Goal: Ask a question: Seek information or help from site administrators or community

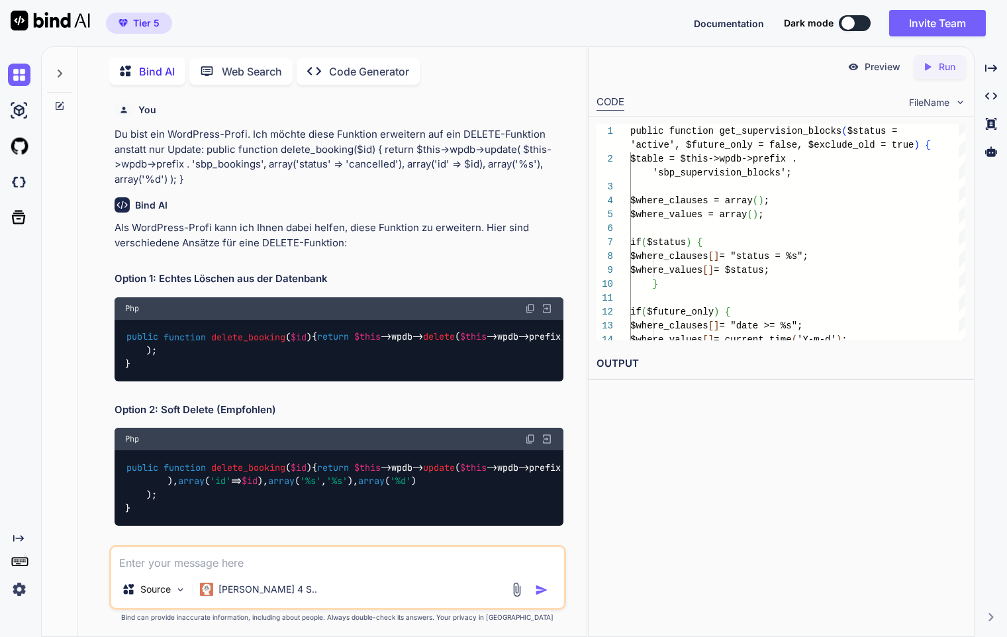
scroll to position [16199, 0]
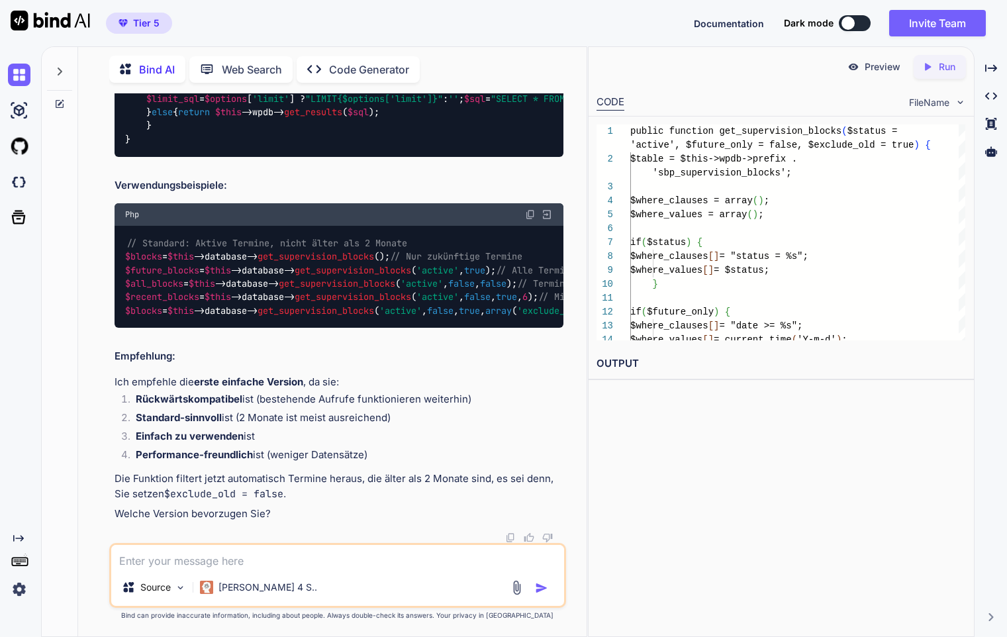
click at [256, 557] on textarea at bounding box center [337, 557] width 452 height 24
type textarea "W"
type textarea "x"
type textarea "Wi"
type textarea "x"
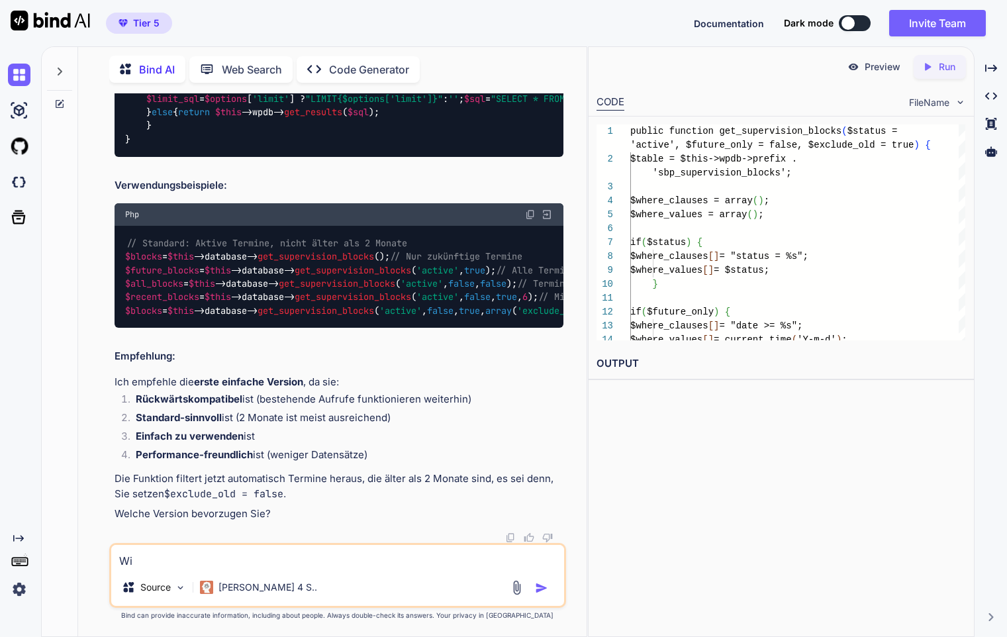
type textarea "Wie"
type textarea "x"
type textarea "Wie"
type textarea "x"
type textarea "Wie k"
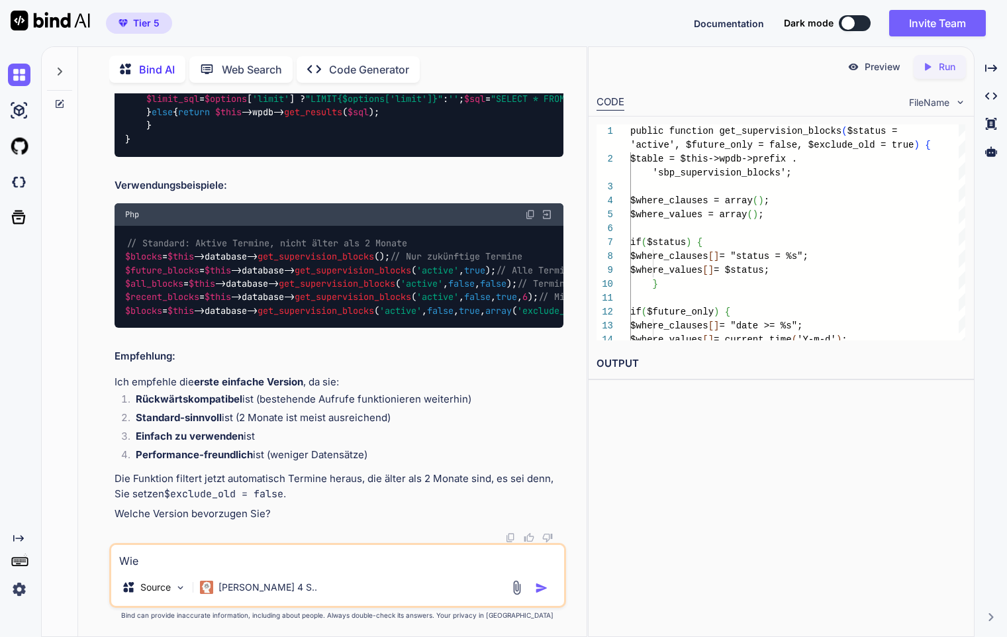
type textarea "x"
type textarea "Wie ka"
type textarea "x"
type textarea "Wie kan"
type textarea "x"
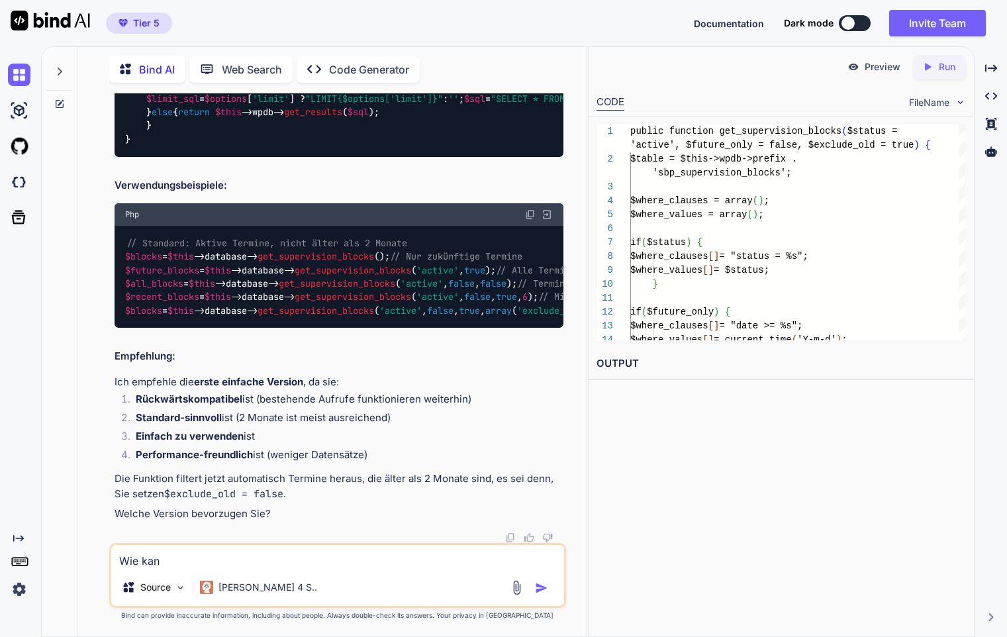
type textarea "Wie kann"
type textarea "x"
type textarea "Wie kann"
type textarea "x"
type textarea "Wie kann i"
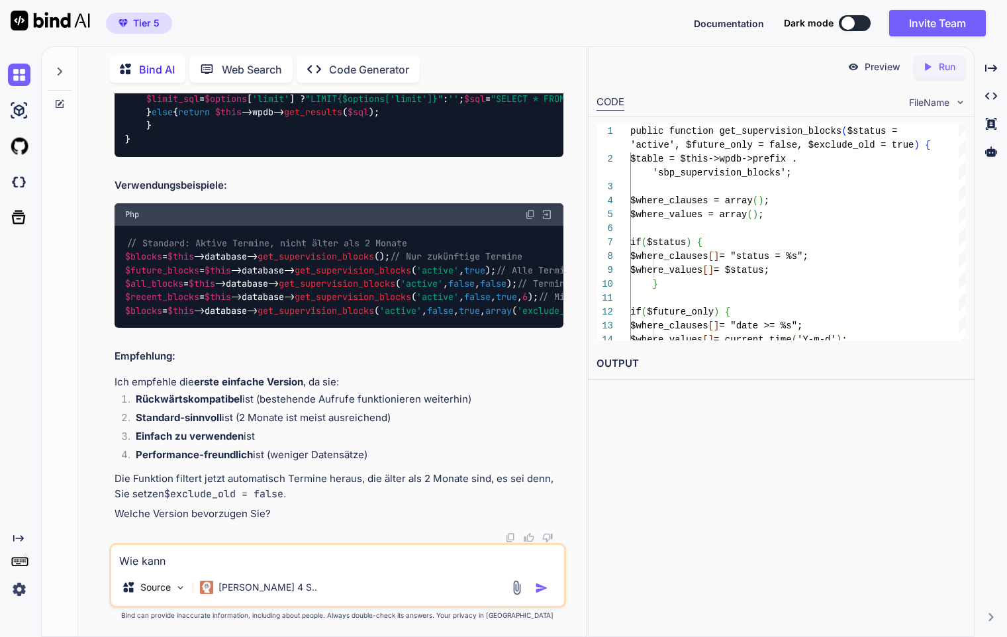
type textarea "x"
type textarea "Wie kann ic"
type textarea "x"
type textarea "Wie kann ich"
type textarea "x"
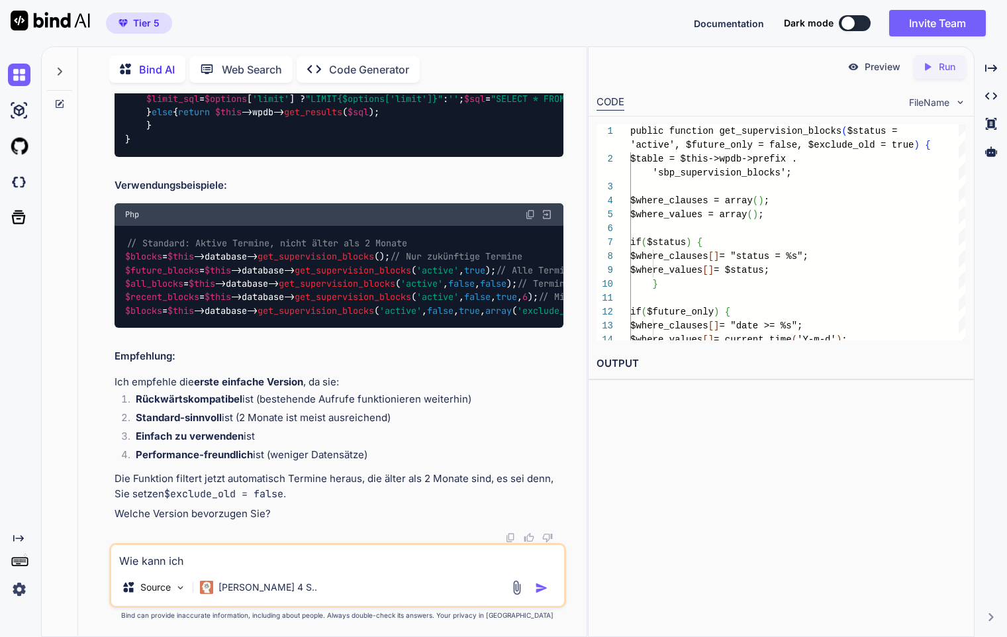
type textarea "Wie kann ich"
type textarea "x"
type textarea "Wie kann ich d"
type textarea "x"
type textarea "Wie kann ich di"
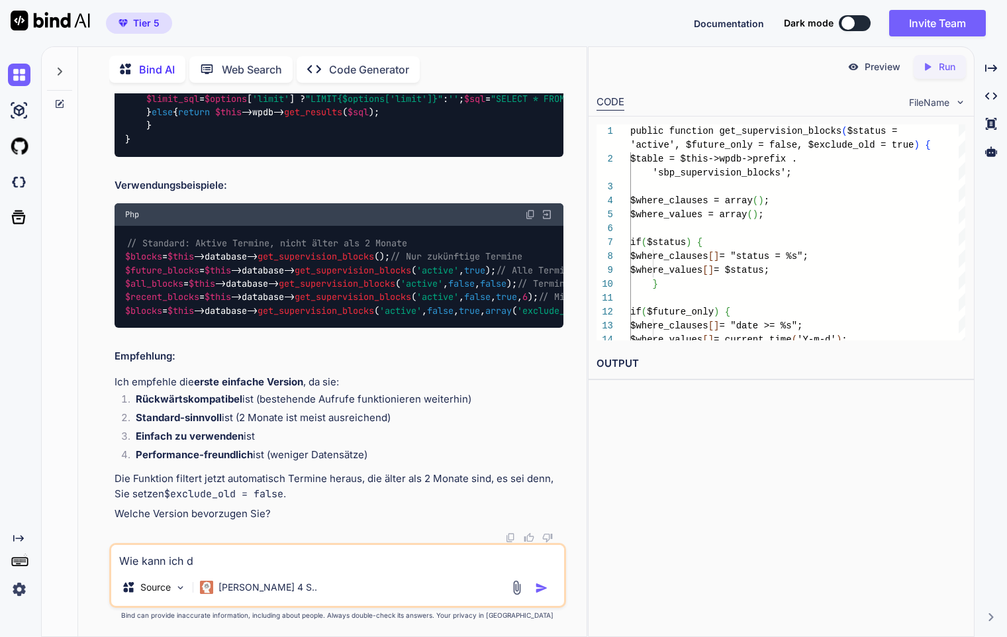
type textarea "x"
type textarea "Wie kann ich die"
type textarea "x"
type textarea "Wie kann ich dies"
type textarea "x"
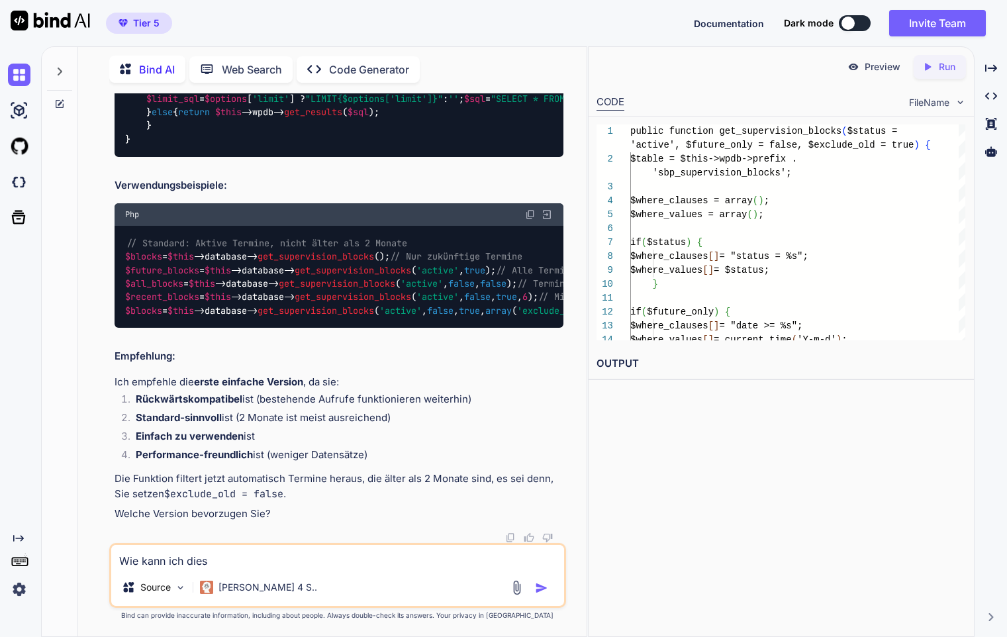
type textarea "Wie kann ich diese"
type textarea "x"
type textarea "Wie kann ich diese"
type textarea "x"
type textarea "Wie kann ich diese P"
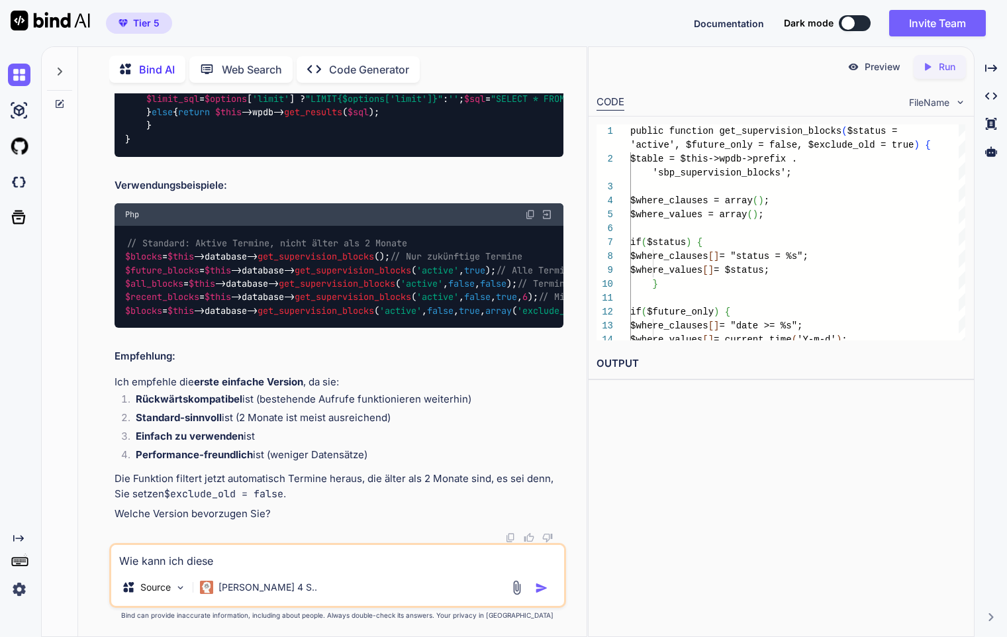
type textarea "x"
type textarea "Wie kann ich diese"
type textarea "x"
type textarea "Wie kann ich diese p"
type textarea "x"
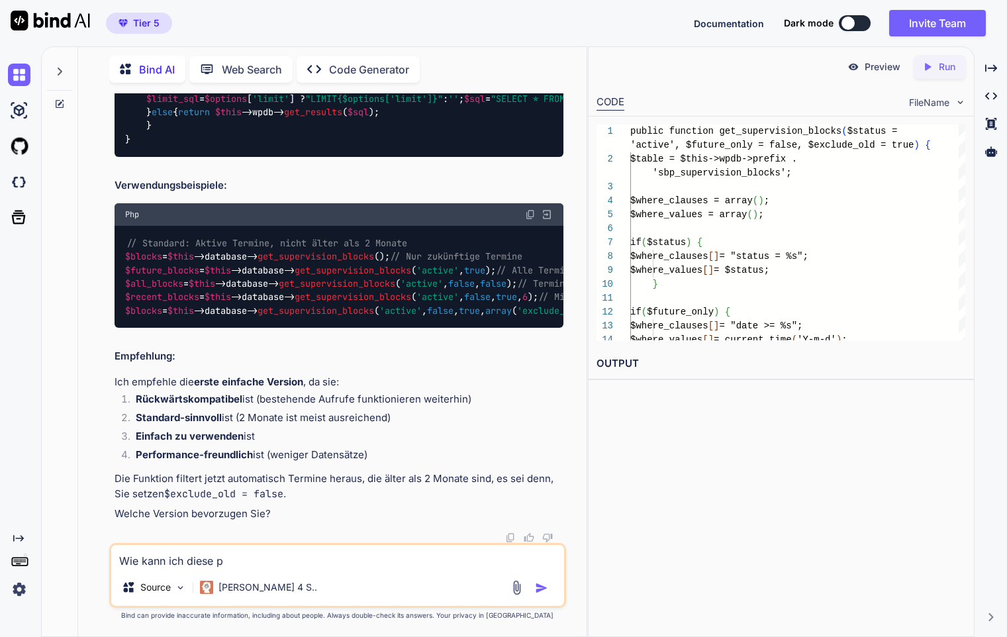
type textarea "Wie kann ich diese pr"
type textarea "x"
type textarea "Wie kann ich diese pri"
type textarea "x"
type textarea "Wie kann ich diese prin"
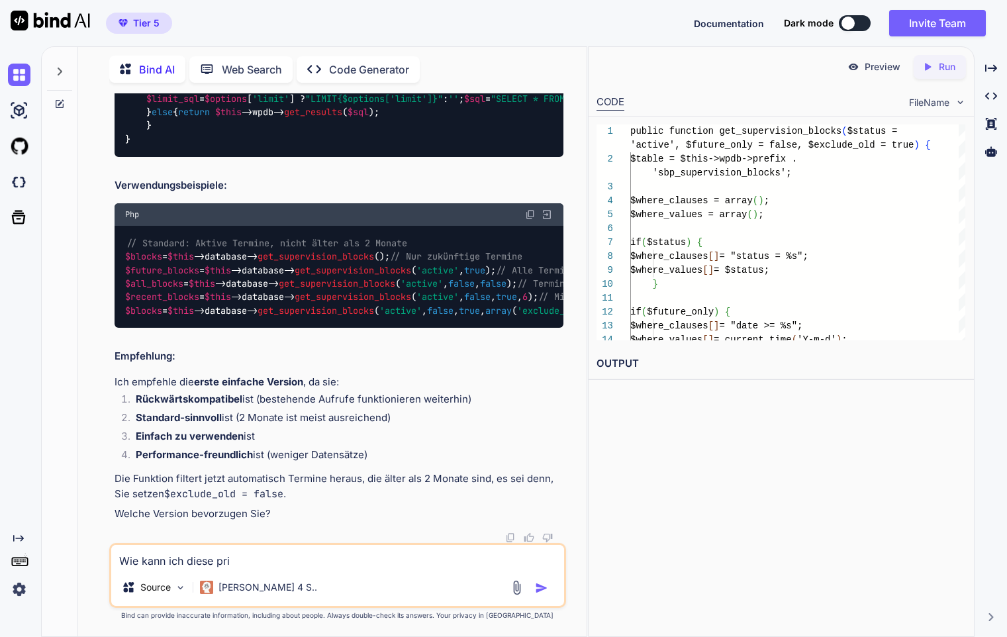
type textarea "x"
type textarea "Wie kann ich diese print"
type textarea "x"
type textarea "Wie kann ich diese print_"
type textarea "x"
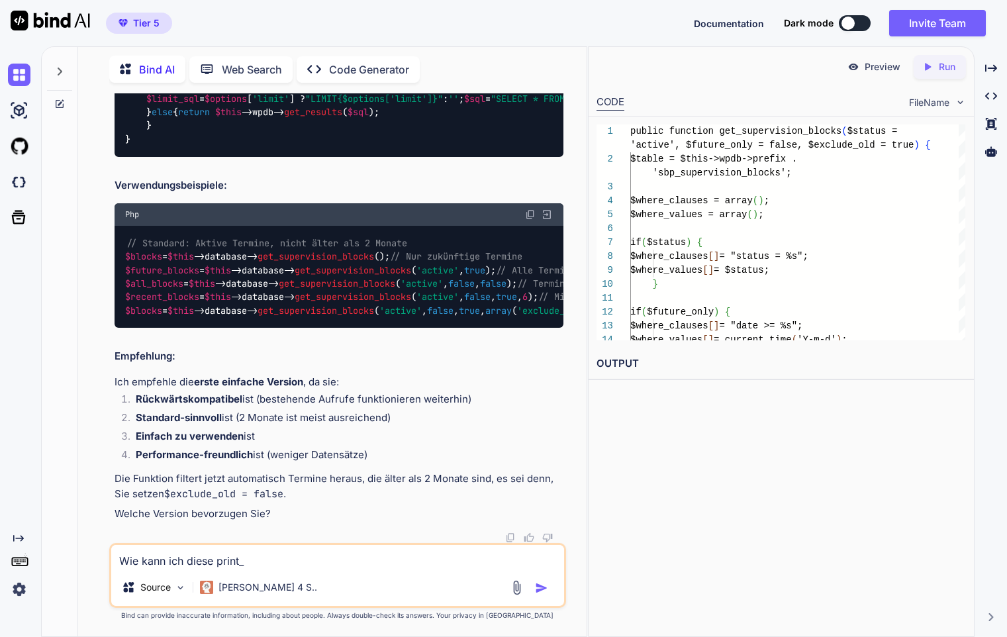
type textarea "Wie kann ich diese print_r"
type textarea "x"
type textarea "Wie kann ich diese print_r"
type textarea "x"
type textarea "Wie kann ich diese print_r i"
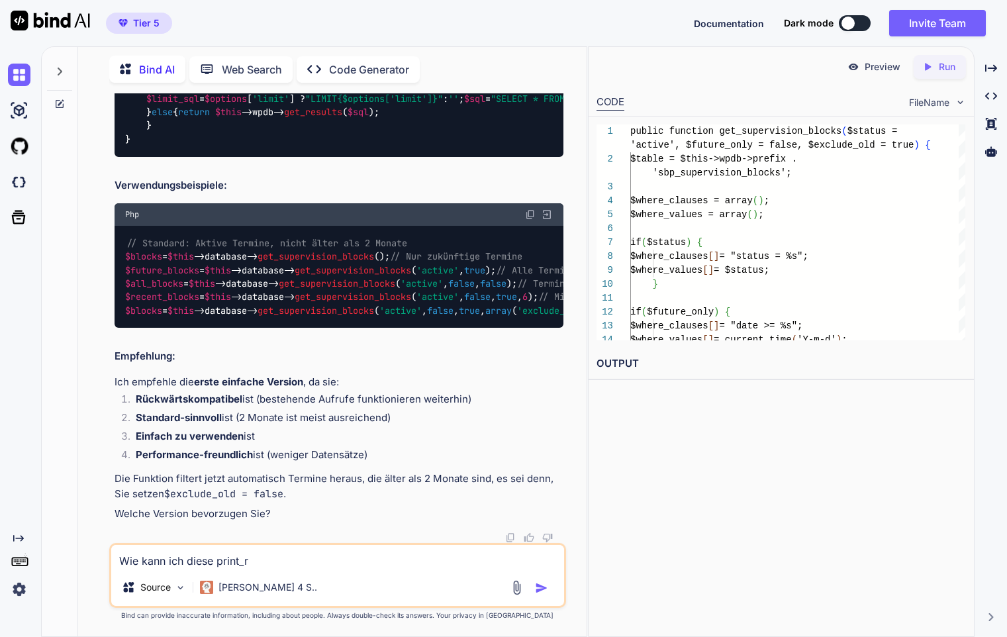
type textarea "x"
type textarea "Wie kann ich diese print_r in"
type textarea "x"
type textarea "Wie kann ich diese print_r ins"
type textarea "x"
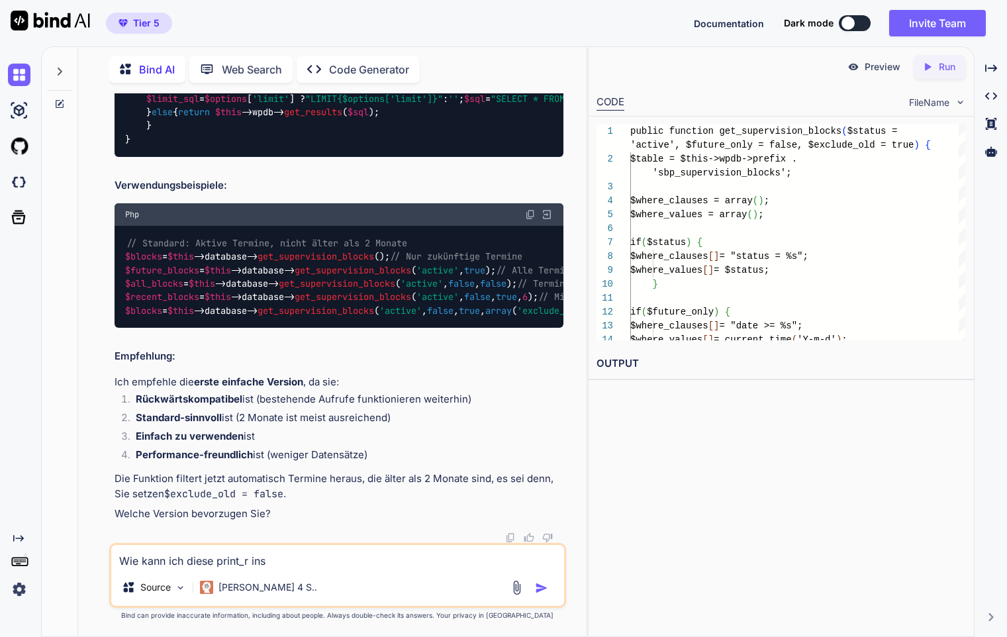
type textarea "Wie kann ich diese print_r ins"
type textarea "x"
type textarea "Wie kann ich diese print_r ins d"
type textarea "x"
type textarea "Wie kann ich diese print_r ins de"
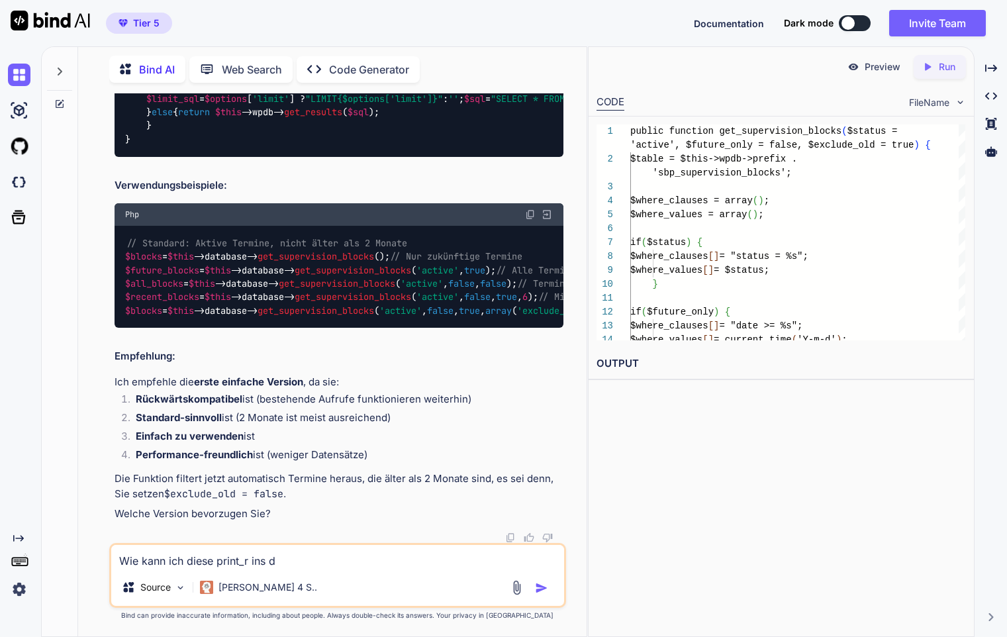
type textarea "x"
type textarea "Wie kann ich diese print_r ins deb"
type textarea "x"
type textarea "Wie kann ich diese print_r ins debu"
type textarea "x"
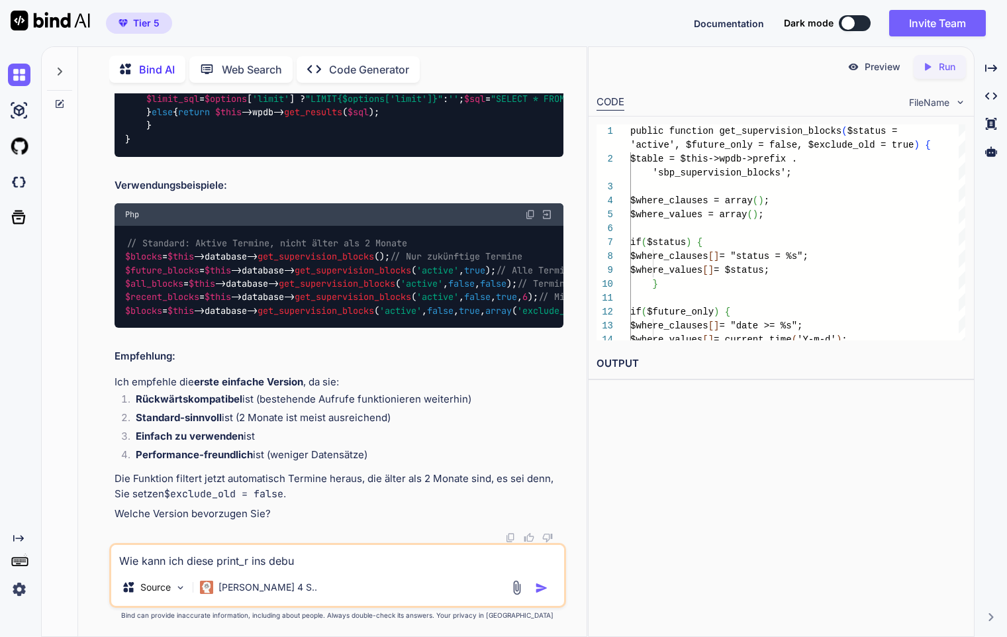
type textarea "Wie kann ich diese print_r ins debug"
type textarea "x"
type textarea "Wie kann ich diese print_r ins debug."
type textarea "x"
type textarea "Wie kann ich diese print_r ins debug.l"
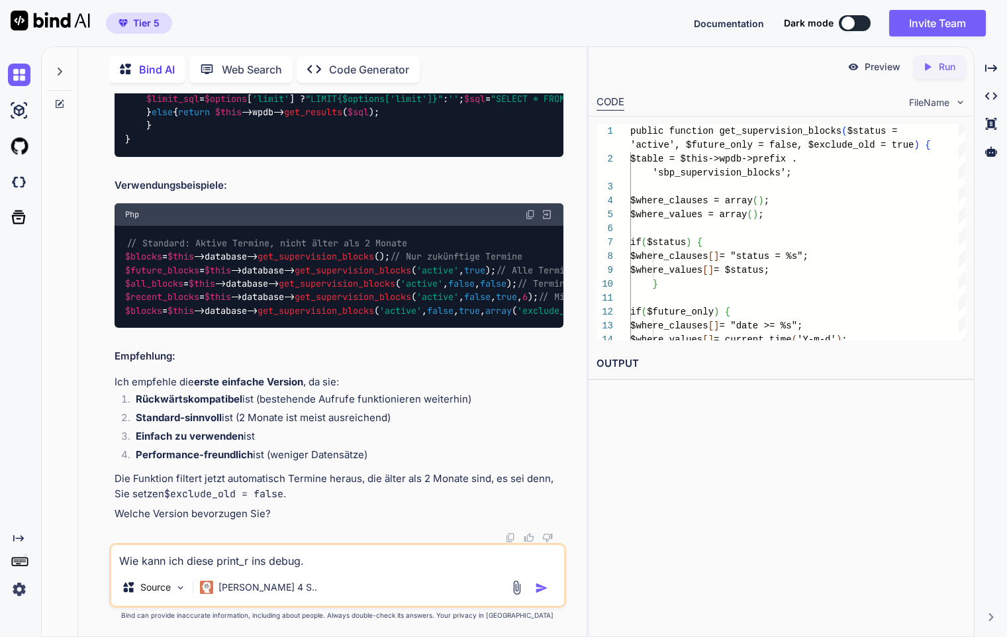
type textarea "x"
type textarea "Wie kann ich diese print_r ins debug.lo"
type textarea "x"
type textarea "Wie kann ich diese print_r ins debug.log"
type textarea "x"
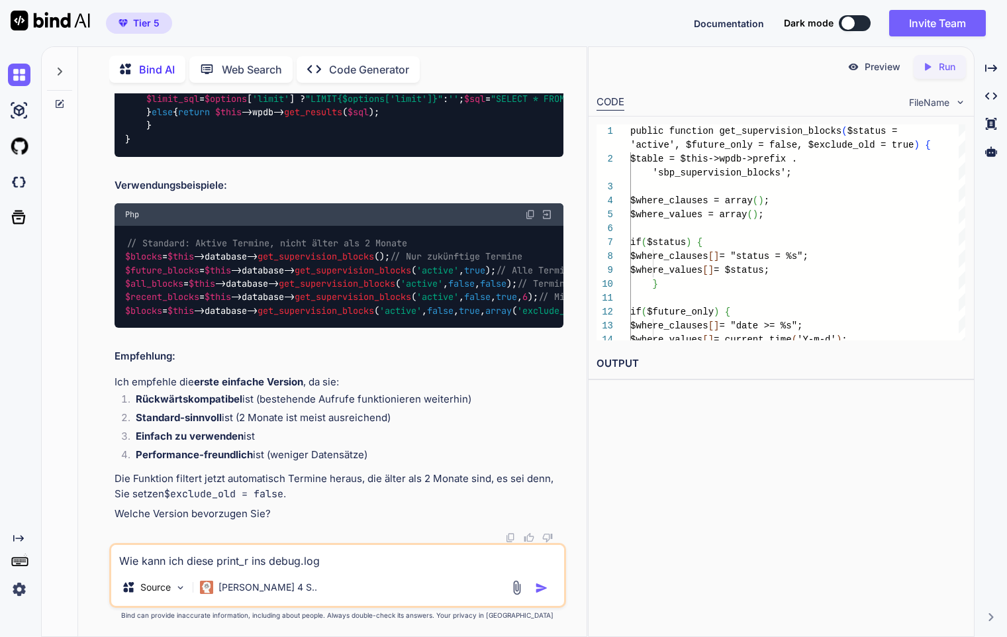
type textarea "Wie kann ich diese print_r ins debug.log"
type textarea "x"
type textarea "Wie kann ich diese print_r ins debug.log s"
type textarea "x"
type textarea "Wie kann ich diese print_r ins debug.log sc"
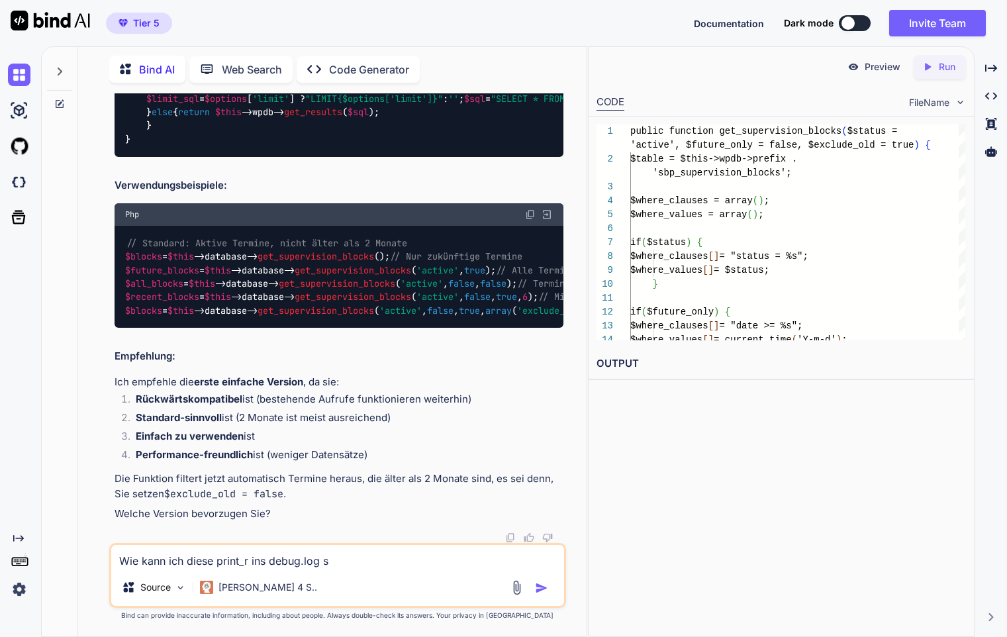
type textarea "x"
type textarea "Wie kann ich diese print_r ins debug.log sch"
type textarea "x"
type textarea "Wie kann ich diese print_r ins debug.log schr"
type textarea "x"
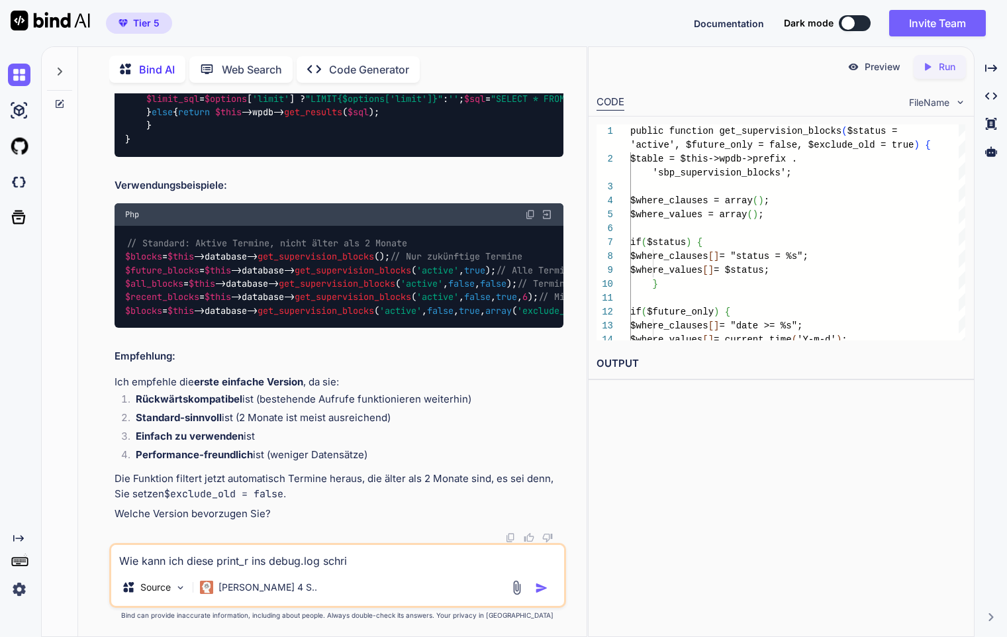
type textarea "Wie kann ich diese print_r ins debug.log schrie"
type textarea "x"
type textarea "Wie kann ich diese print_r ins debug.log schrieb"
type textarea "x"
type textarea "Wie kann ich diese print_r ins debug.log schriebe"
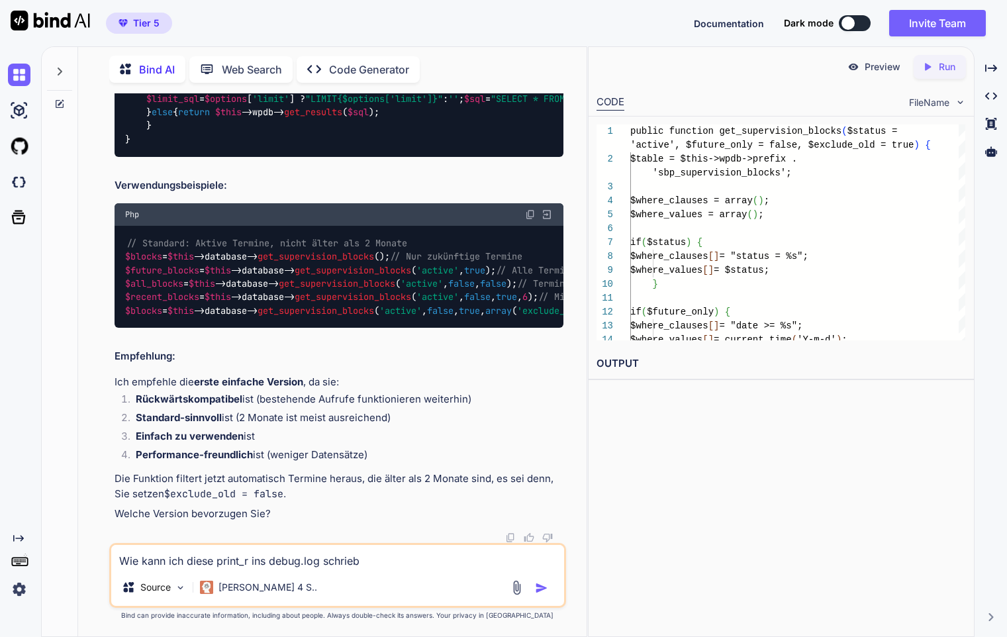
type textarea "x"
type textarea "Wie kann ich diese print_r ins debug.log schrieben"
type textarea "x"
type textarea "Wie kann ich diese print_r ins debug.log schrieben?"
type textarea "x"
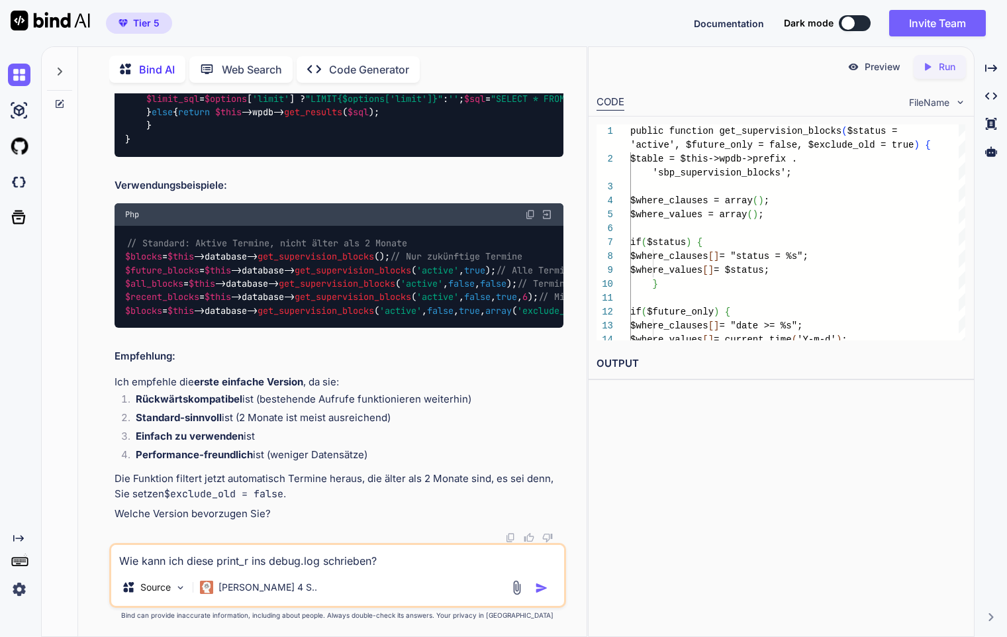
type textarea "Wie kann ich diese print_r ins debug.log schrieben?"
type textarea "x"
paste textarea "public function confirm_participation() { check_ajax_referer('sbp_nonce', 'nonc…"
type textarea "Lor ipsu dol sitam conse_a eli seddo.eiu temporinc? utlabo etdolore magnaal_eni…"
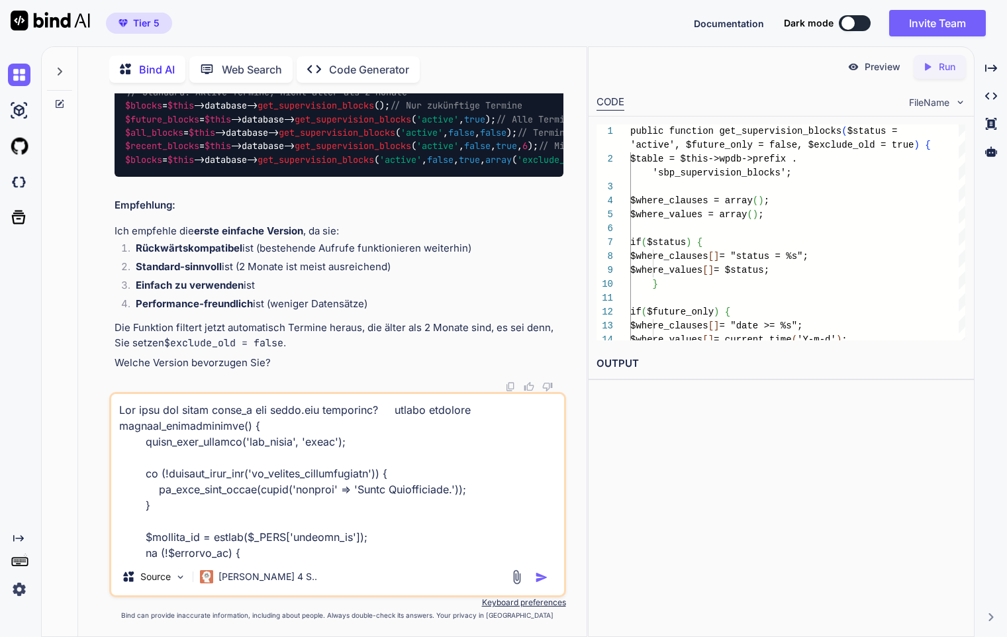
scroll to position [398, 0]
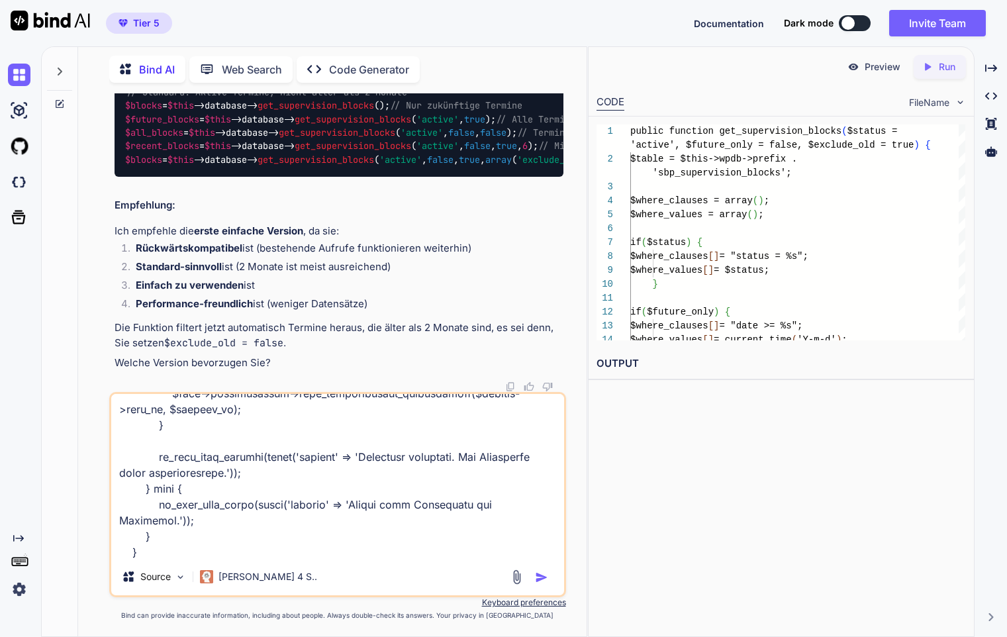
type textarea "x"
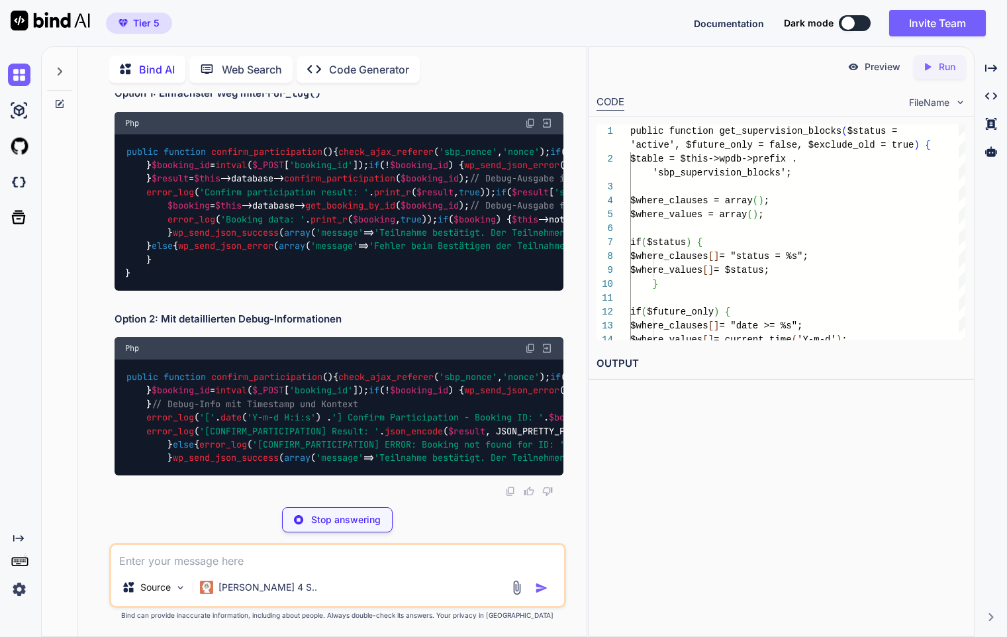
scroll to position [19024, 0]
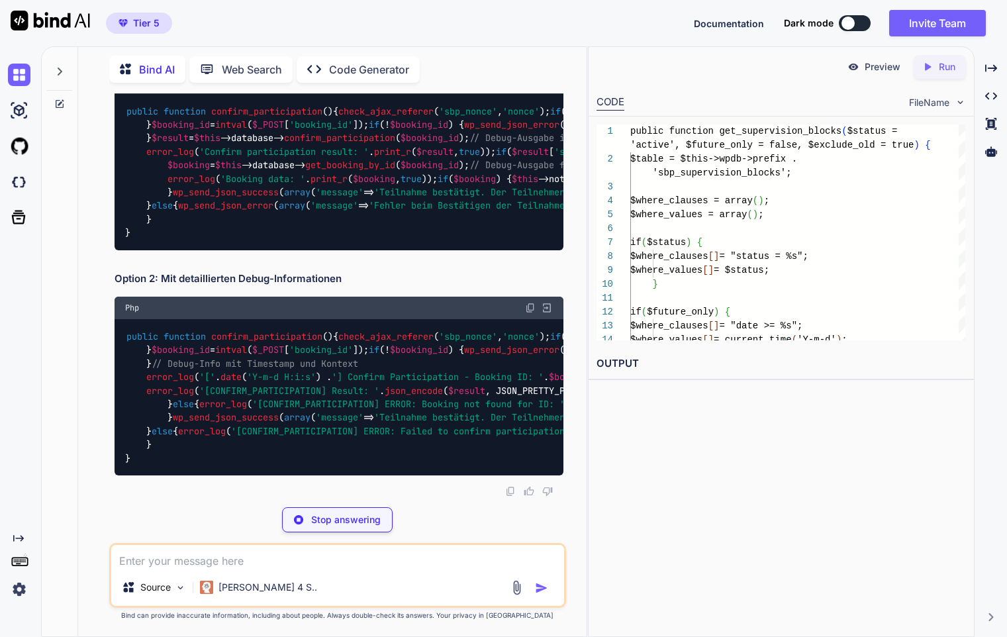
click at [504, 250] on div "public function confirm_participation ( ) { check_ajax_referer ( 'sbp_nonce' , …" at bounding box center [339, 172] width 448 height 156
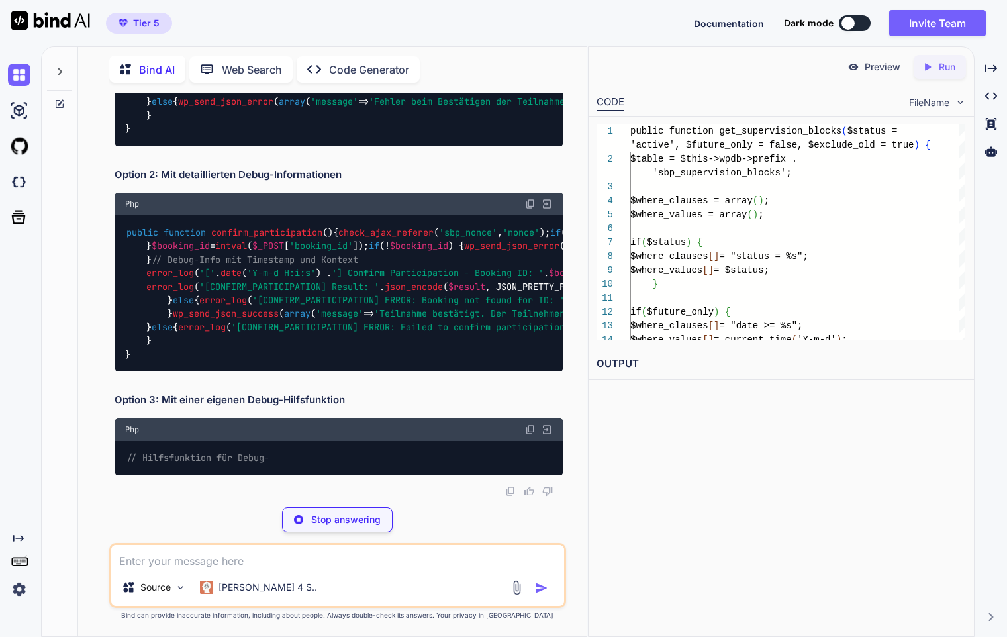
click at [523, 146] on div "public function confirm_participation ( ) { check_ajax_referer ( 'sbp_nonce' , …" at bounding box center [339, 68] width 448 height 156
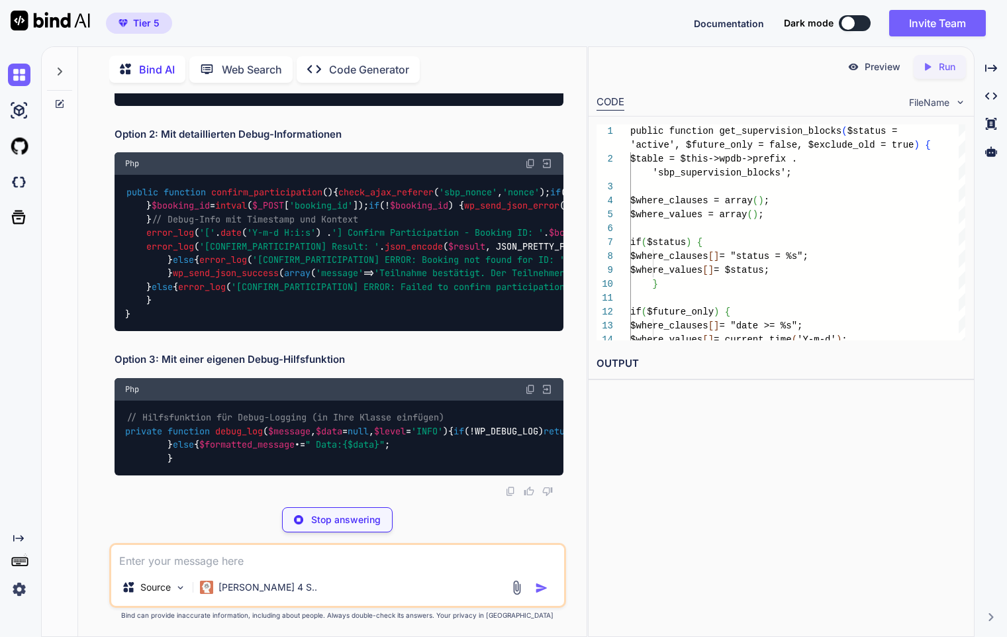
drag, startPoint x: 525, startPoint y: 370, endPoint x: 148, endPoint y: 358, distance: 376.9
click at [148, 106] on div "public function confirm_participation ( ) { check_ajax_referer ( 'sbp_nonce' , …" at bounding box center [339, 28] width 448 height 156
copy code "// Debug-Ausgabe ins debug.log error_log ( 'Confirm participation result: ' . p…"
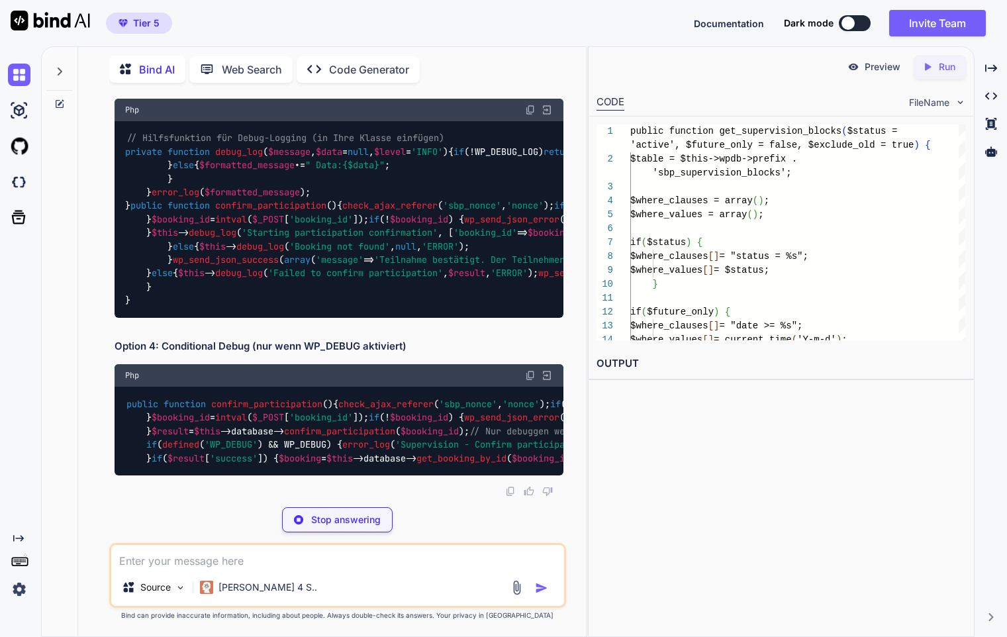
scroll to position [19123, 0]
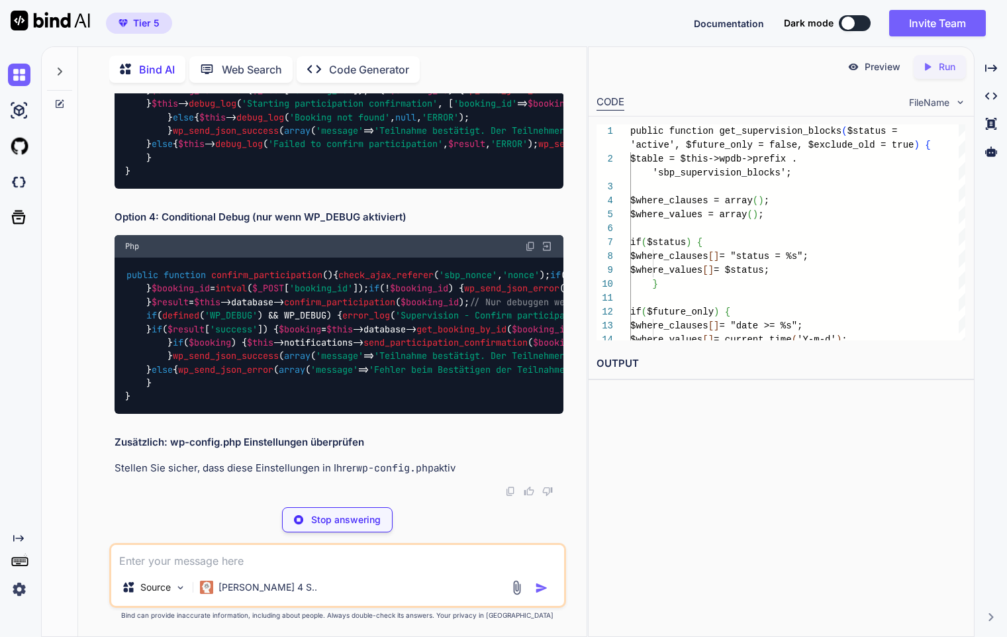
drag, startPoint x: 479, startPoint y: 365, endPoint x: 167, endPoint y: 354, distance: 312.0
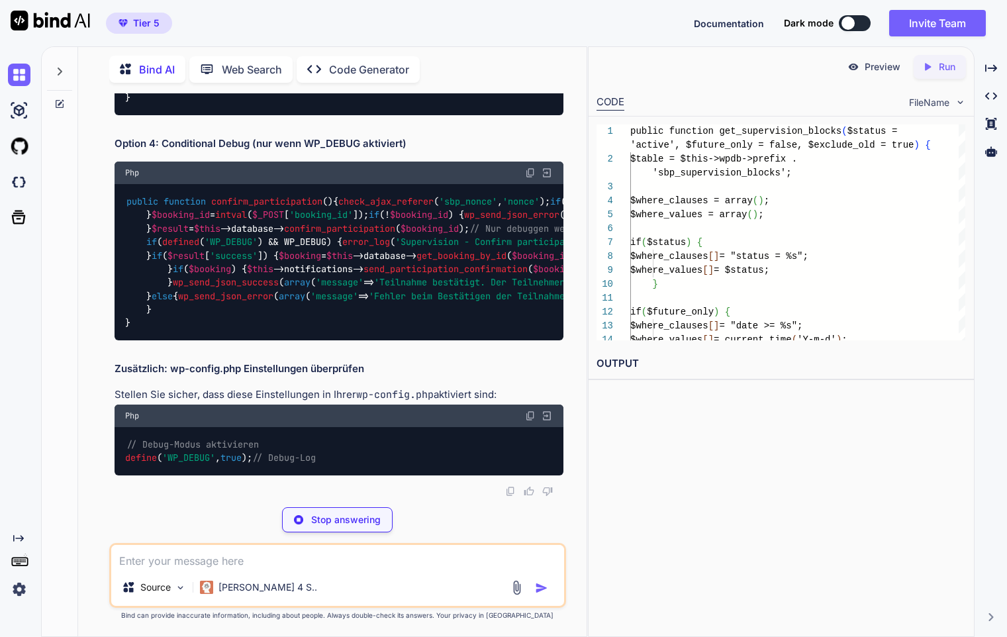
copy code "// Debug-Ausgabe für Booking-Daten error_log ( 'Booking data: ' . print_r ( $bo…"
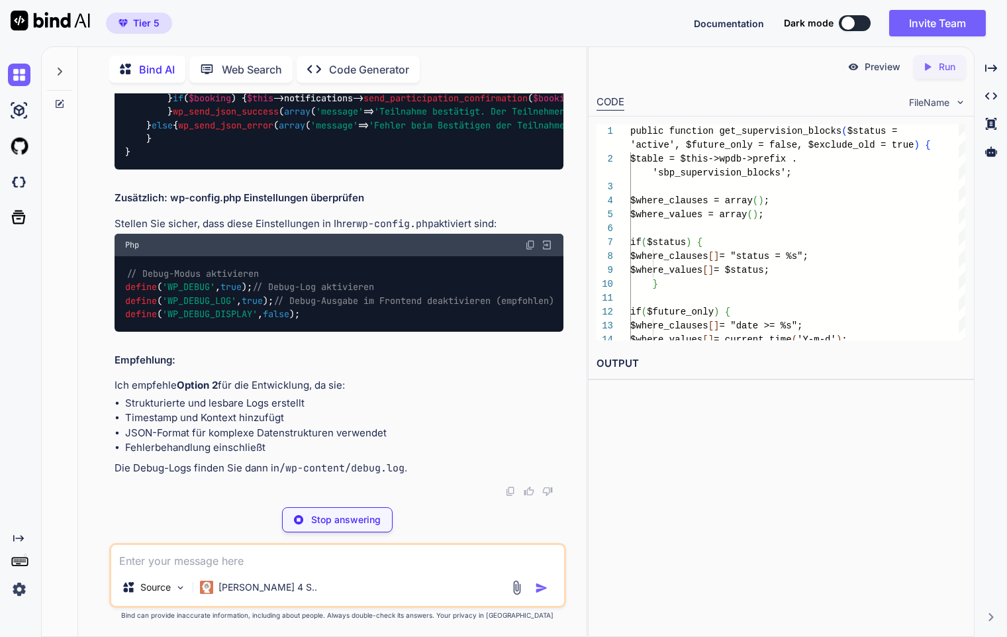
type textarea "x"
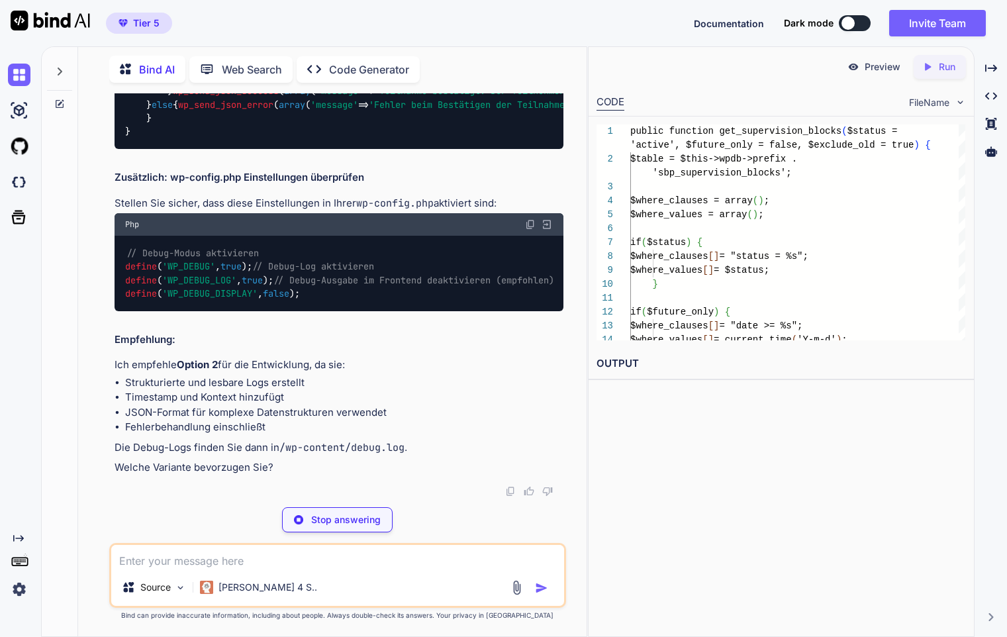
type textarea "beim Bestätigen der Teilnahme.')); } }"
type textarea "x"
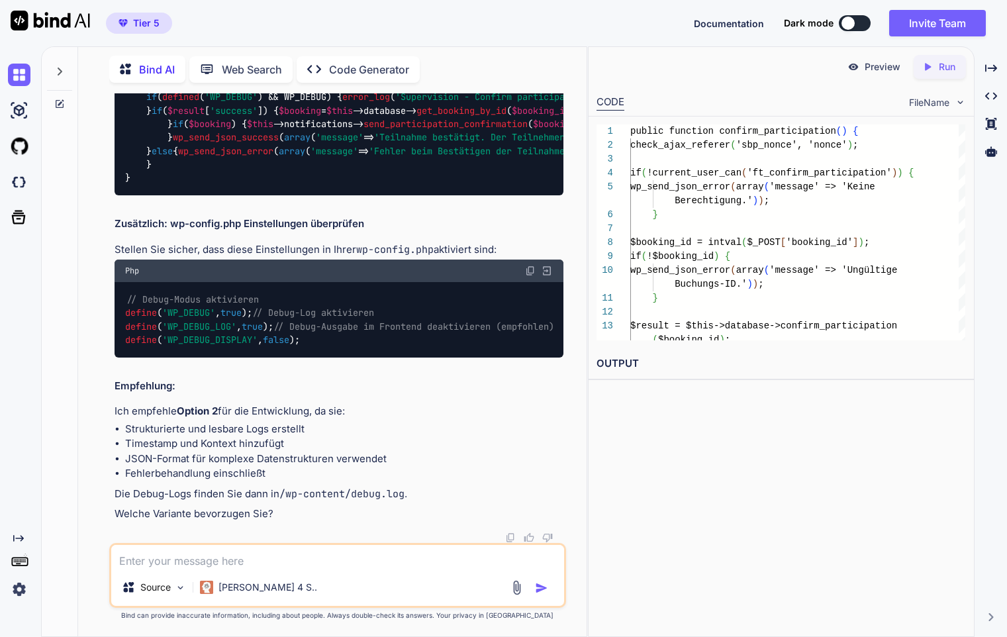
scroll to position [21553, 0]
click at [307, 566] on textarea at bounding box center [337, 557] width 452 height 24
type textarea "I"
type textarea "x"
type textarea "Ic"
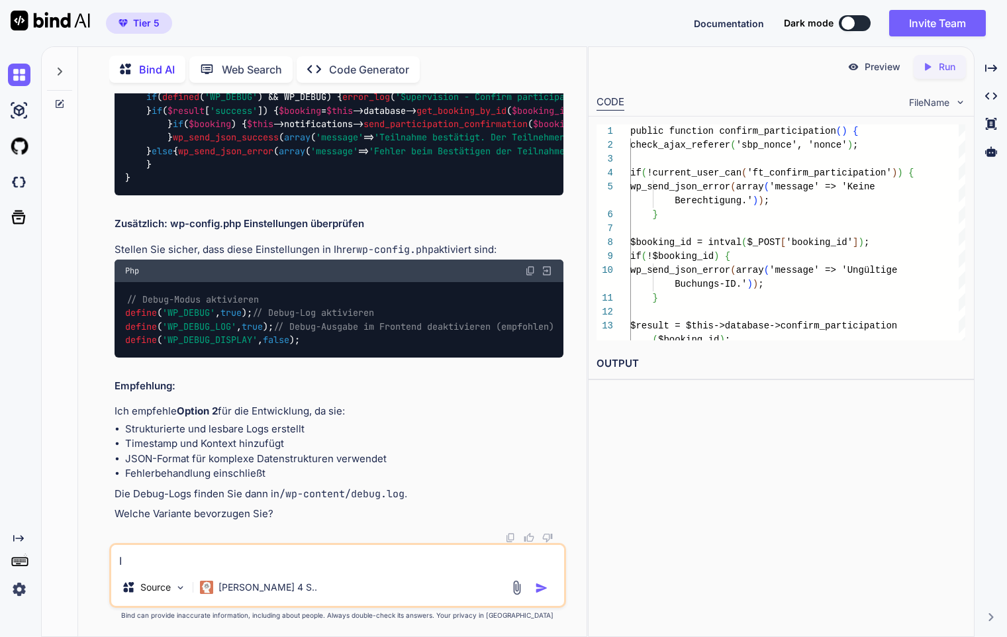
type textarea "x"
type textarea "Ich"
type textarea "x"
type textarea "Ich"
type textarea "x"
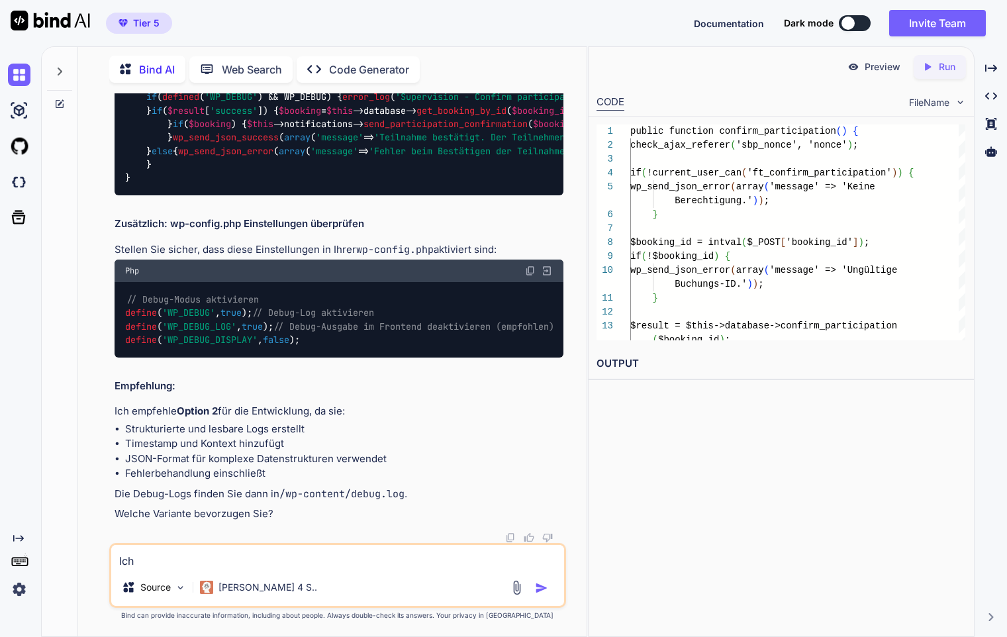
type textarea "Ich h"
type textarea "x"
type textarea "Ich ha"
type textarea "x"
type textarea "Ich hab"
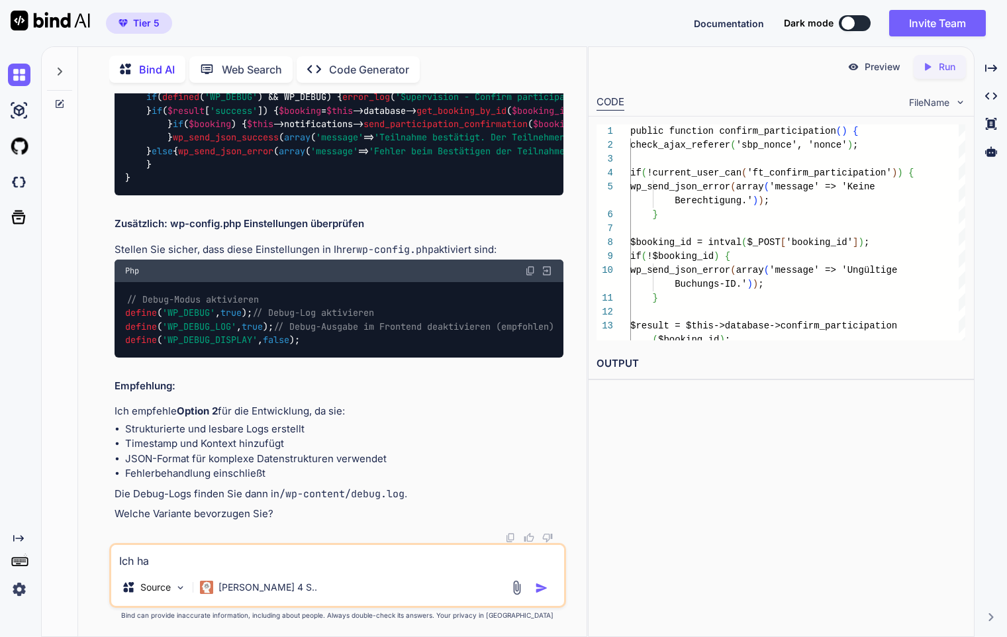
type textarea "x"
type textarea "Ich habe"
type textarea "x"
type textarea "Ich habe"
type textarea "x"
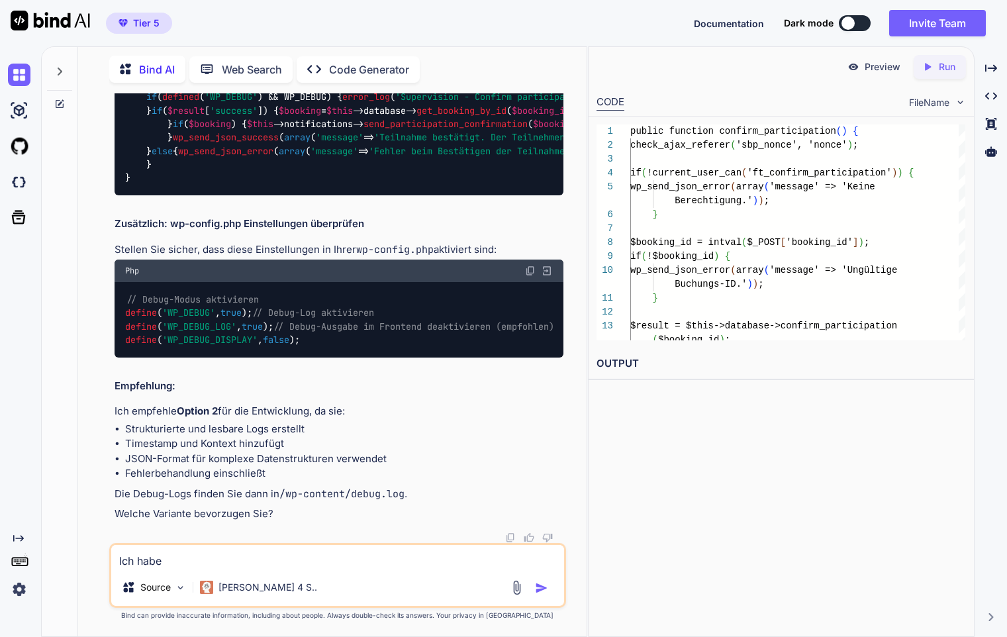
type textarea "Ich habe d"
type textarea "x"
type textarea "Ich habe di"
type textarea "x"
type textarea "Ich habe die"
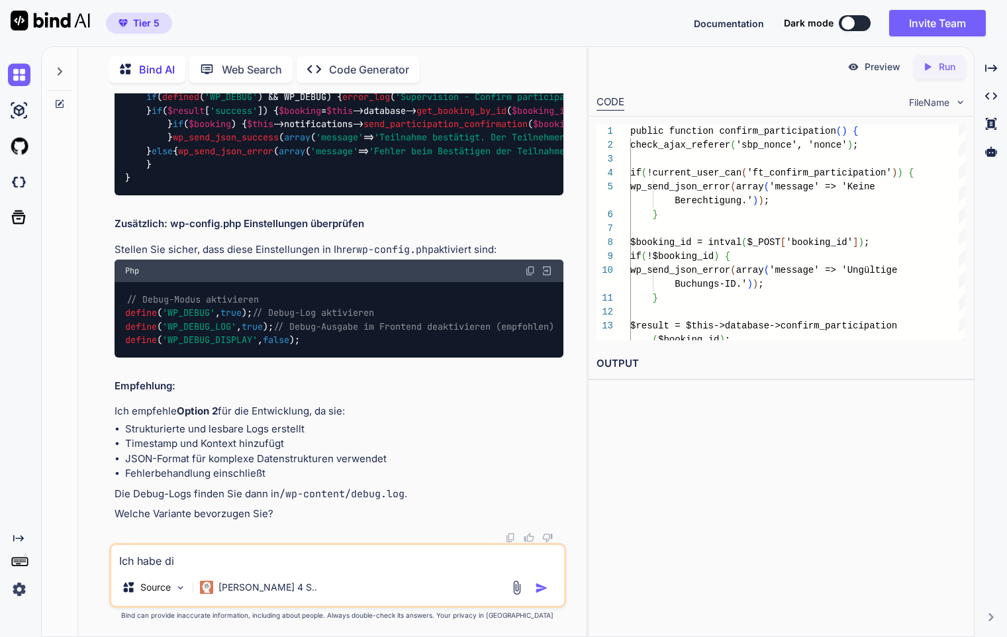
type textarea "x"
type textarea "Ich habe dies"
type textarea "x"
type textarea "Ich habe diese"
type textarea "x"
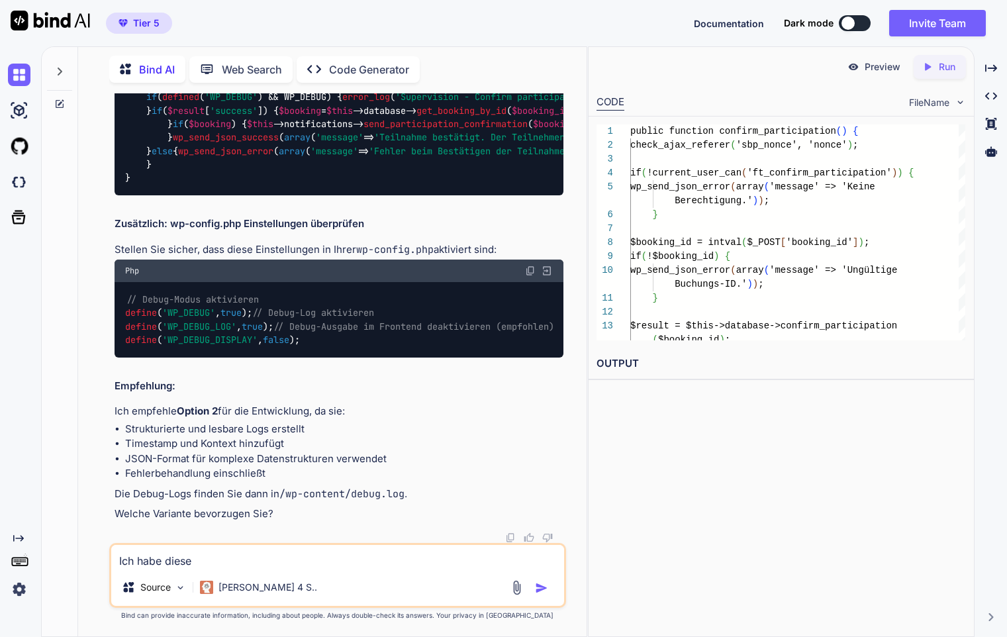
type textarea "Ich habe diese"
type textarea "x"
type textarea "Ich habe diese V"
type textarea "x"
type textarea "Ich habe diese Va"
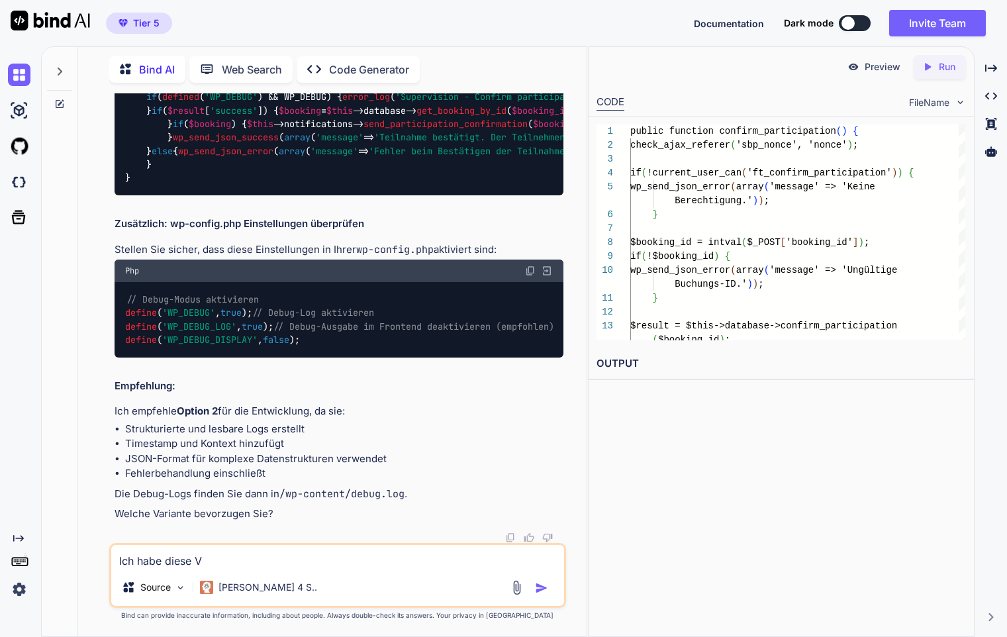
type textarea "x"
type textarea "Ich habe diese Var"
type textarea "x"
type textarea "Ich habe diese Vari"
type textarea "x"
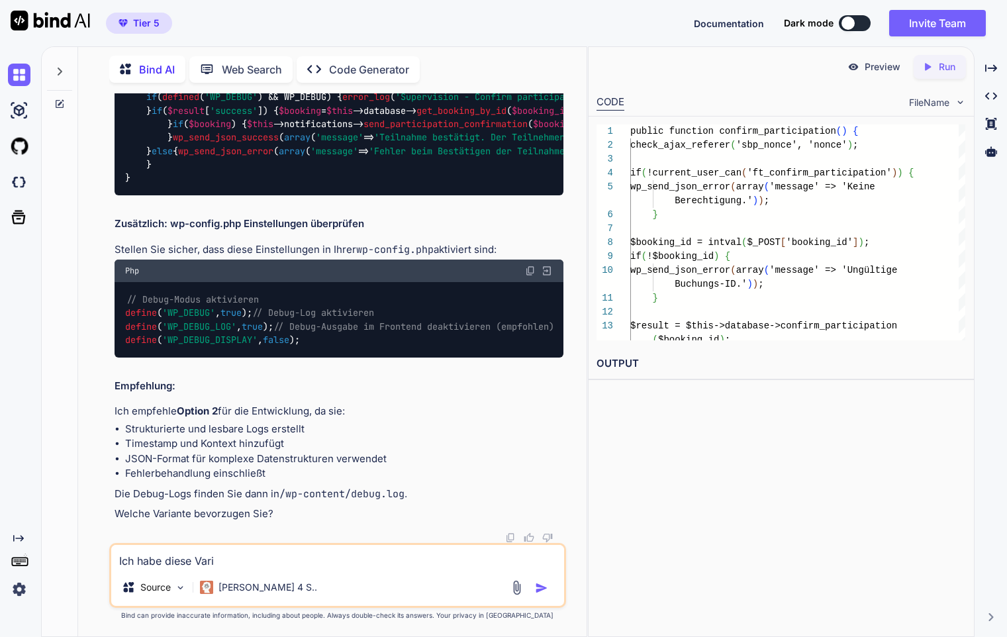
type textarea "Ich habe diese Varia"
type textarea "x"
type textarea "Ich habe diese Varian"
type textarea "x"
type textarea "Ich habe diese Variant"
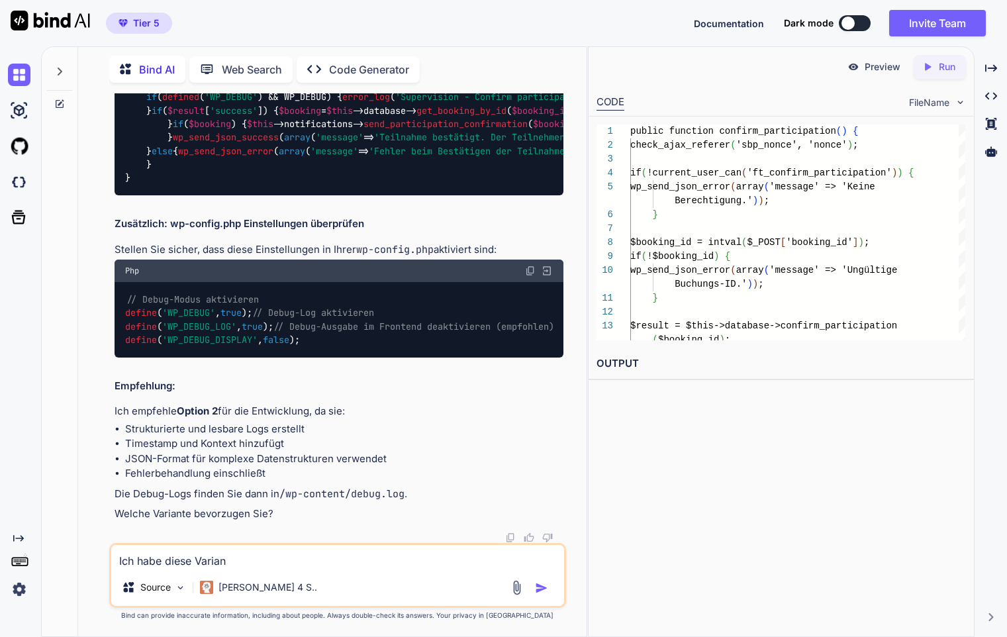
type textarea "x"
type textarea "Ich habe diese Variante"
type textarea "x"
type textarea "Ich habe diese Variante"
type textarea "x"
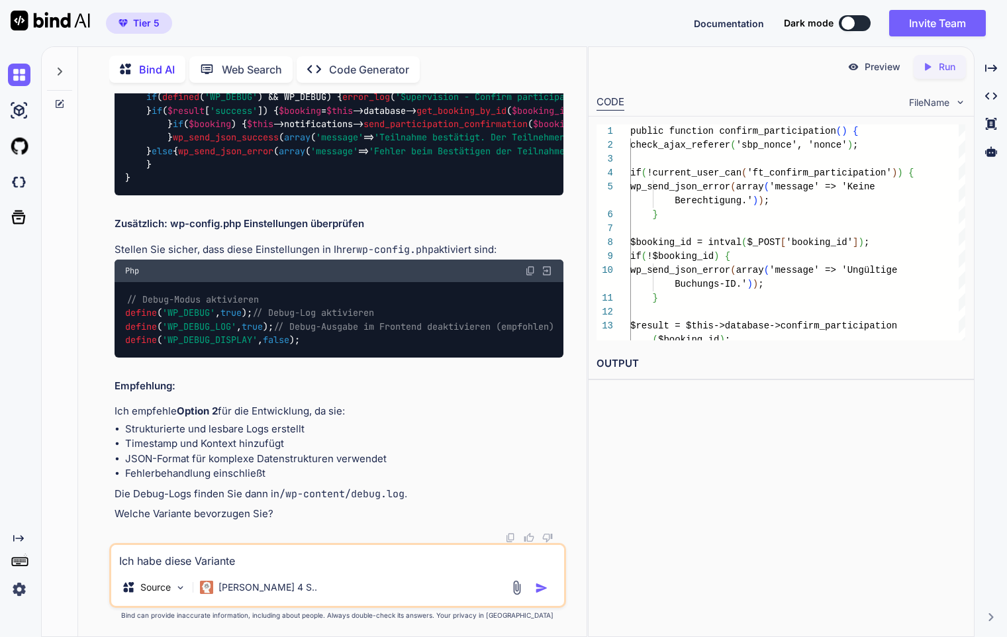
type textarea "Ich habe diese Variante g"
type textarea "x"
type textarea "Ich habe diese Variante ge"
type textarea "x"
type textarea "Ich habe diese Variante gew"
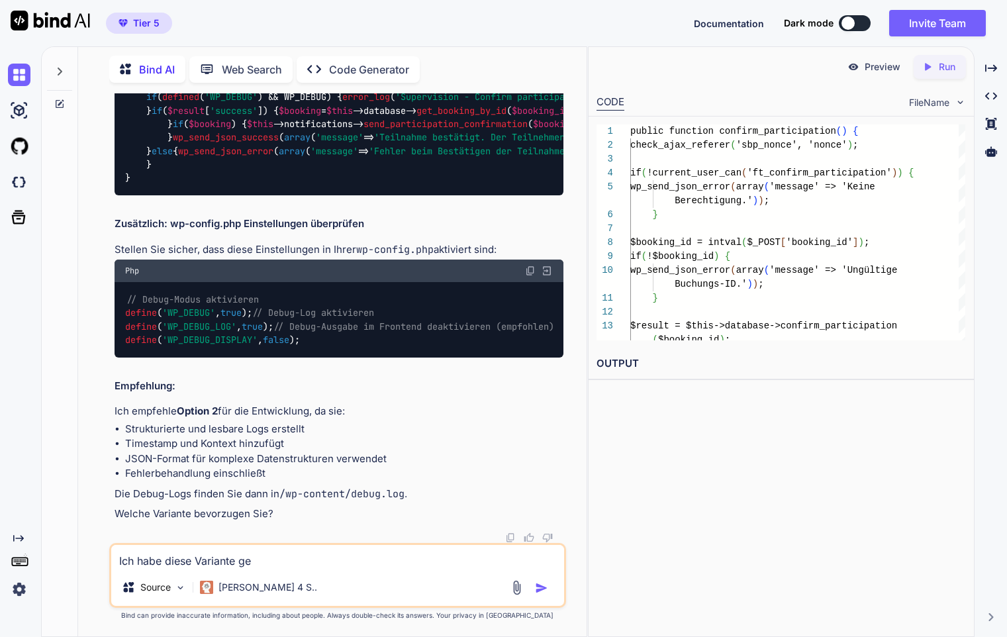
type textarea "x"
type textarea "Ich habe diese Variante gewä"
type textarea "x"
type textarea "Ich habe diese Variante gewäh"
type textarea "x"
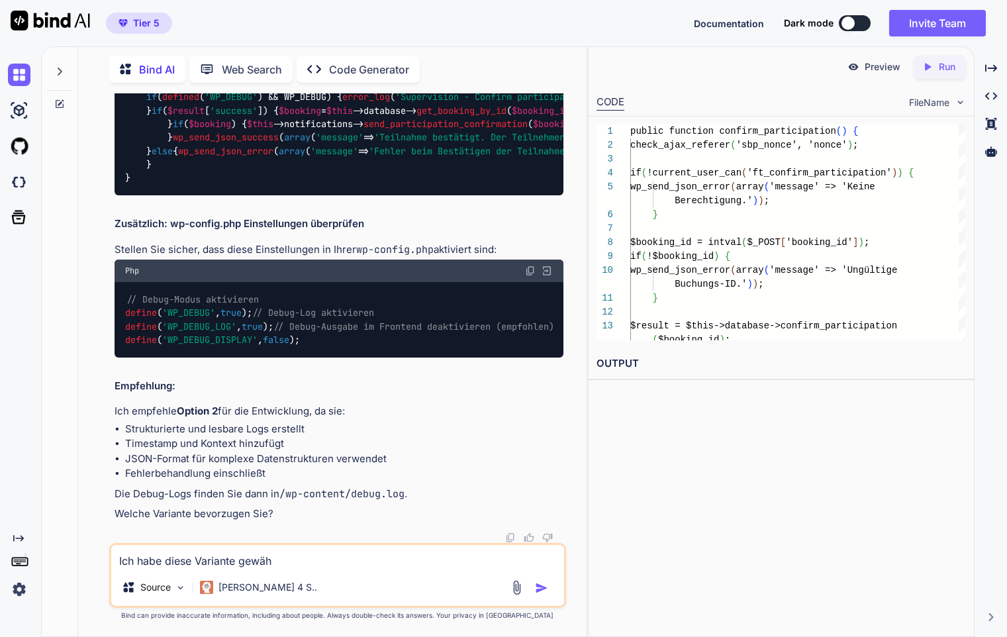
type textarea "Ich habe diese Variante gewähl"
type textarea "x"
type textarea "Ich habe diese Variante gewählt"
type textarea "x"
type textarea "Ich habe diese Variante gewählt,"
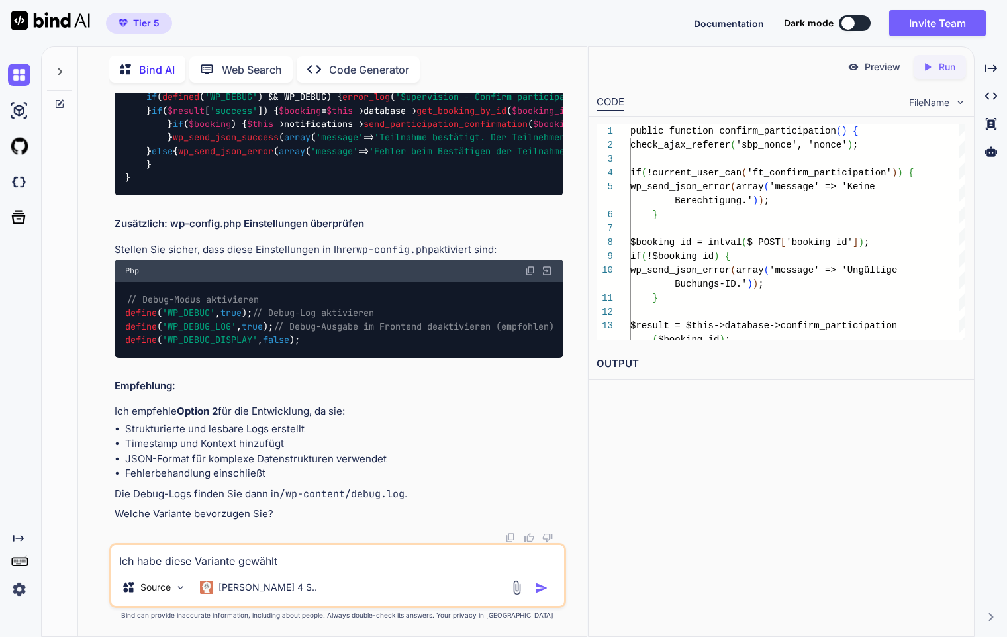
type textarea "x"
type textarea "Ich habe diese Variante gewählt,"
type textarea "x"
type textarea "Ich habe diese Variante gewählt, a"
type textarea "x"
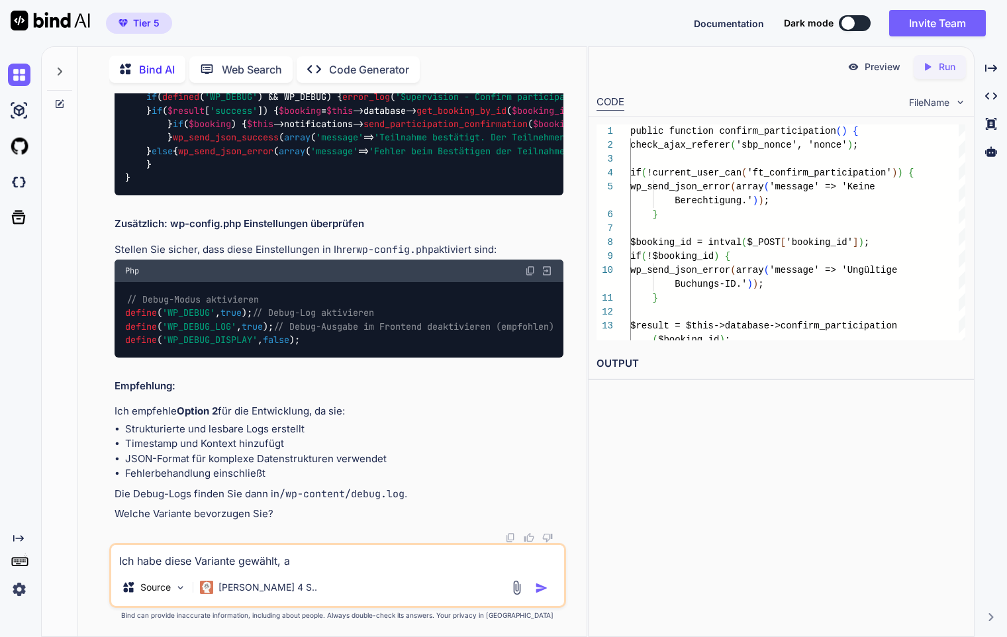
type textarea "Ich habe diese Variante gewählt, al"
type textarea "x"
type textarea "Ich habe diese Variante gewählt, all"
type textarea "x"
type textarea "Ich habe diese Variante gewählt, aller"
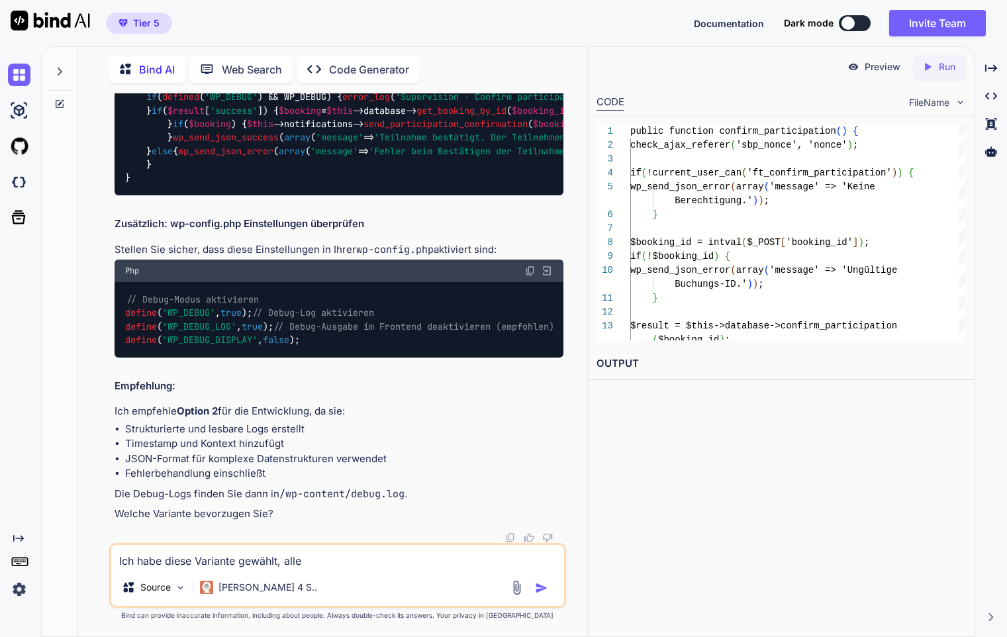
type textarea "x"
type textarea "Ich habe diese Variante gewählt, allerd"
type textarea "x"
type textarea "Ich habe diese Variante gewählt, allerdi"
type textarea "x"
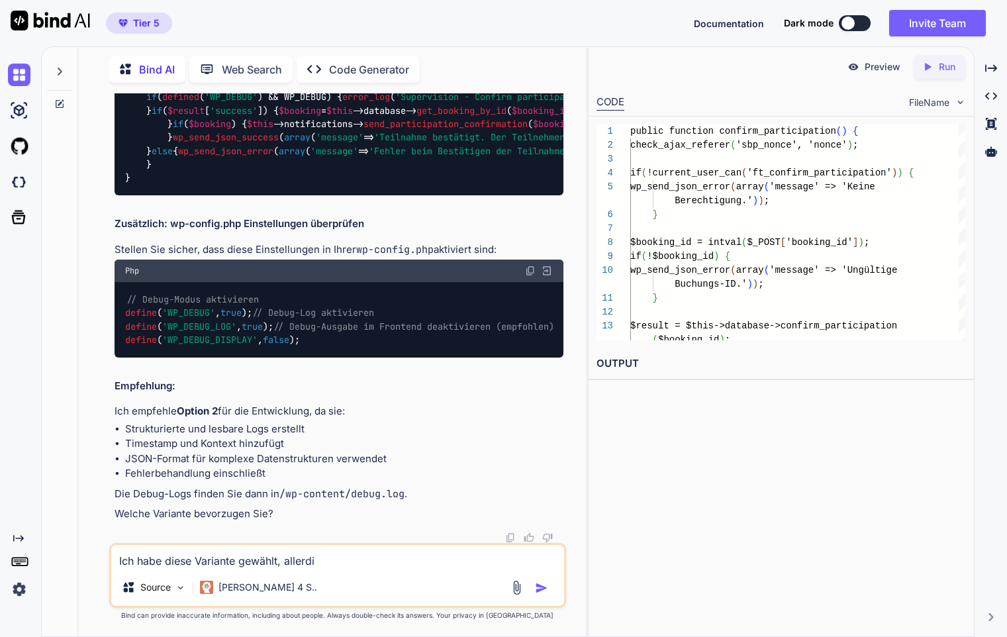
type textarea "Ich habe diese Variante gewählt, allerdin"
type textarea "x"
type textarea "Ich habe diese Variante gewählt, allerding"
type textarea "x"
type textarea "Ich habe diese Variante gewählt, allerdings"
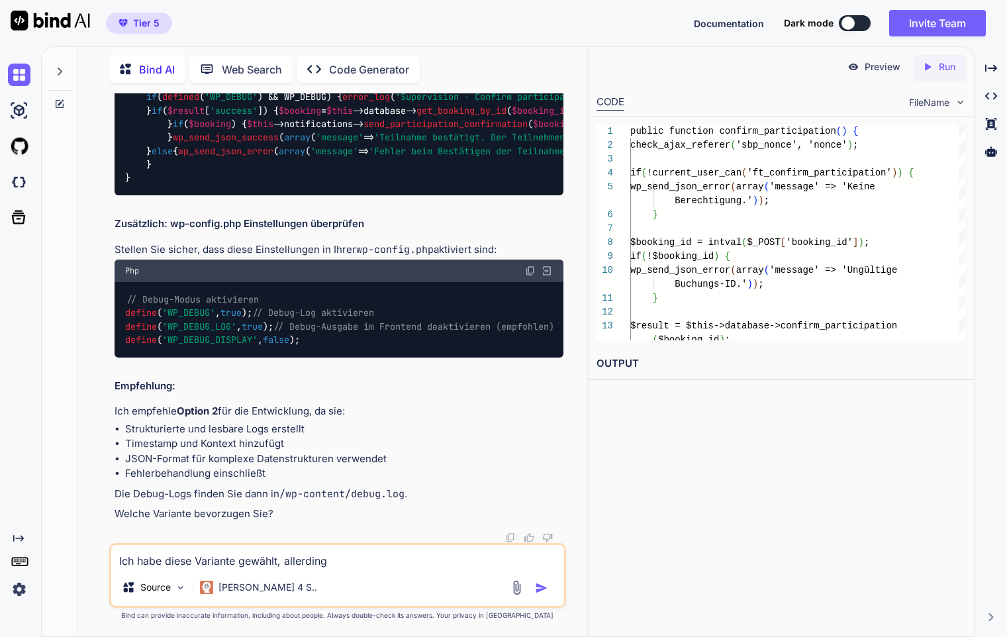
type textarea "x"
type textarea "Ich habe diese Variante gewählt, allerdings"
type textarea "x"
type textarea "Ich habe diese Variante gewählt, allerdings s"
type textarea "x"
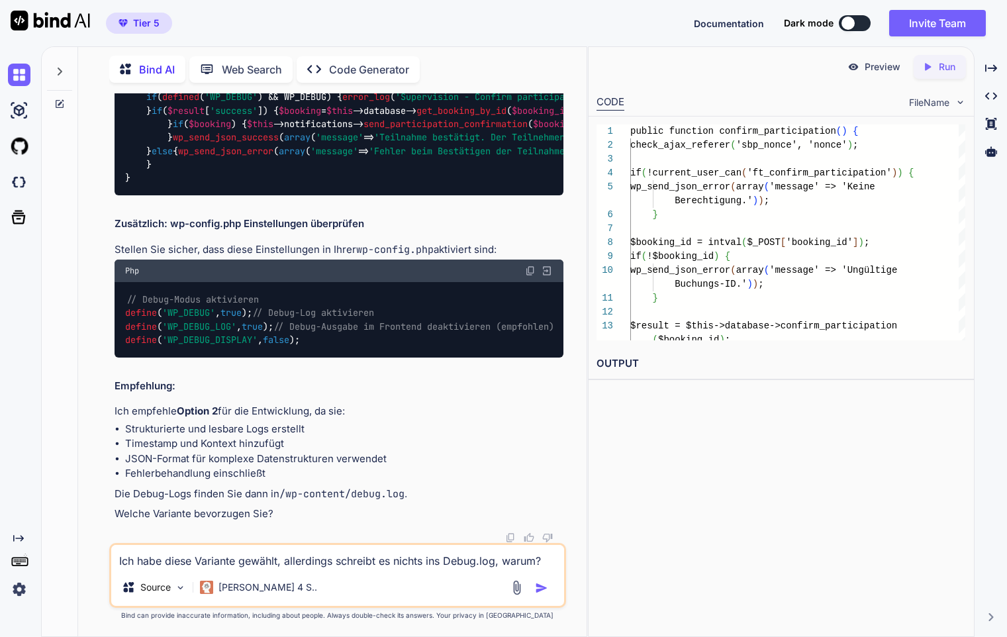
paste textarea "<?php /** * AJAX handlers for Supervision Booking Platform */ if (!defined('ABS…"
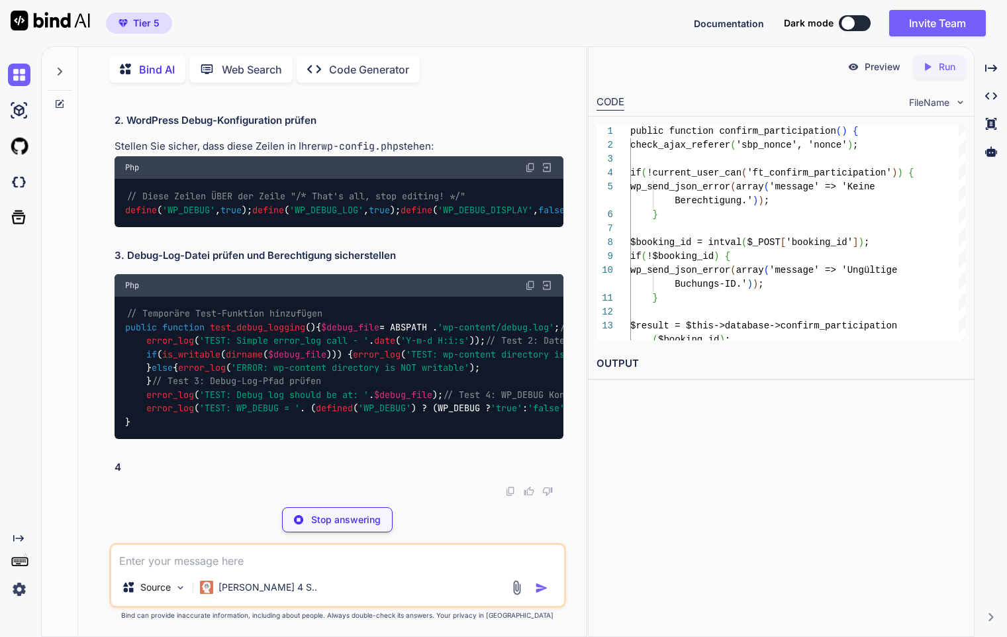
scroll to position [24820, 0]
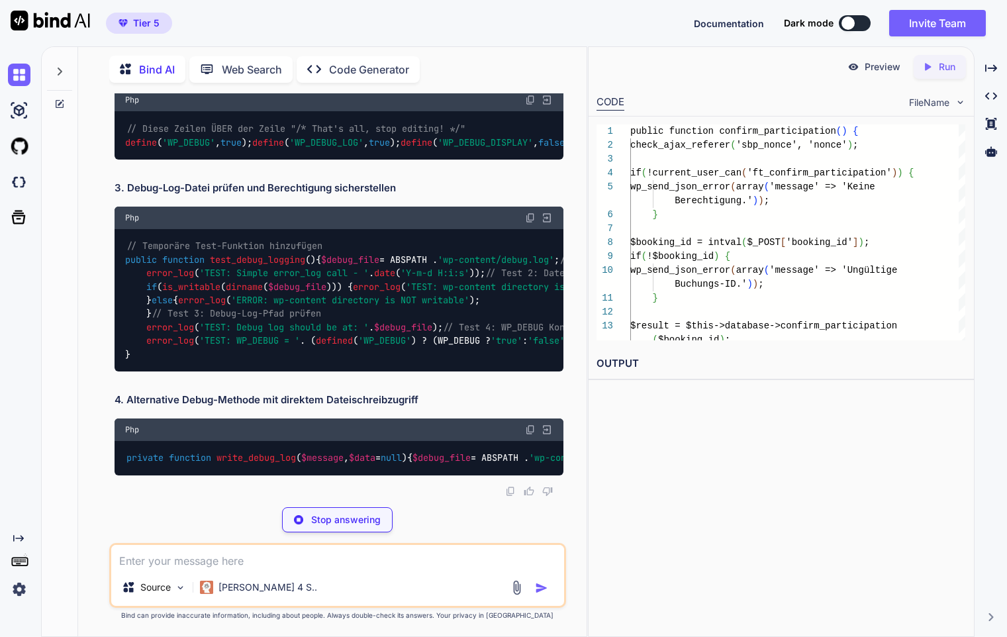
click at [441, 160] on div "// Diese Zeilen ÜBER der Zeile "/* That's all, stop editing! */" define ( 'WP_D…" at bounding box center [339, 135] width 448 height 48
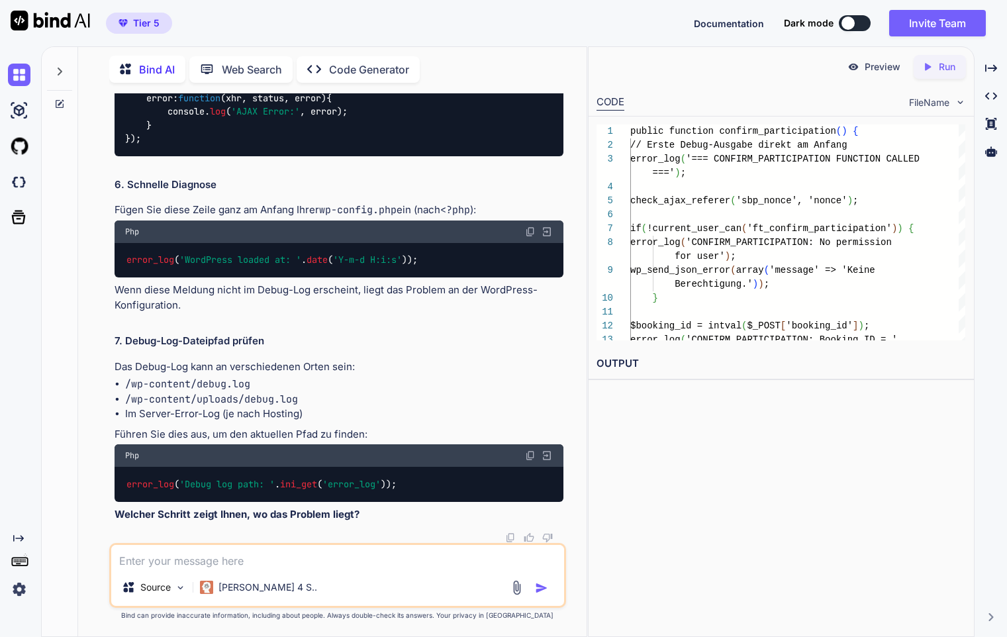
scroll to position [23888, 0]
click at [307, 556] on textarea at bounding box center [337, 557] width 452 height 24
paste textarea "<tr> <th scope="row"><label for="package_bought">Paket-Beschreibung (nach Kauf)…"
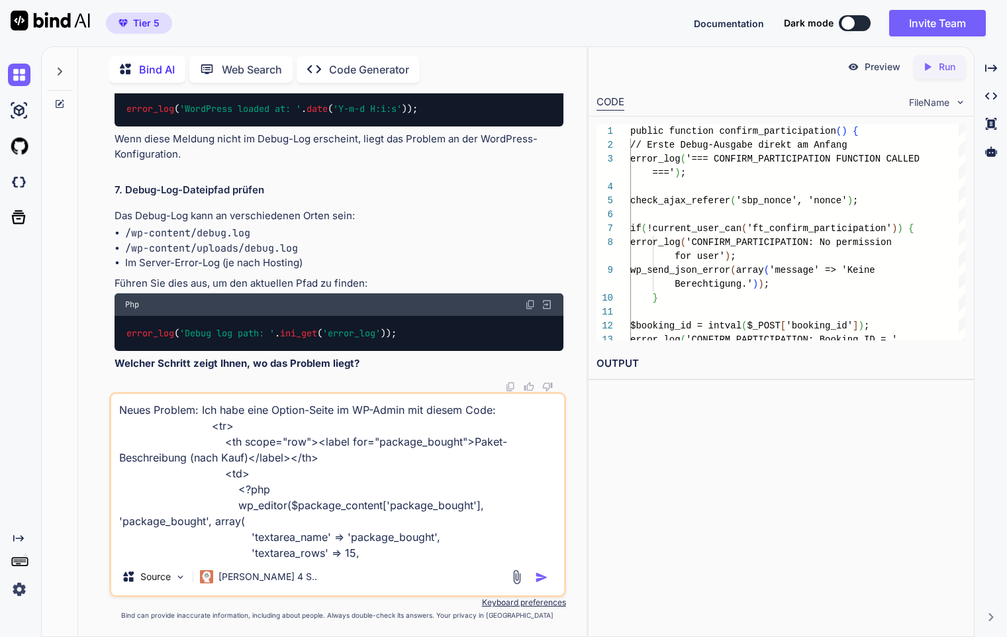
scroll to position [128, 0]
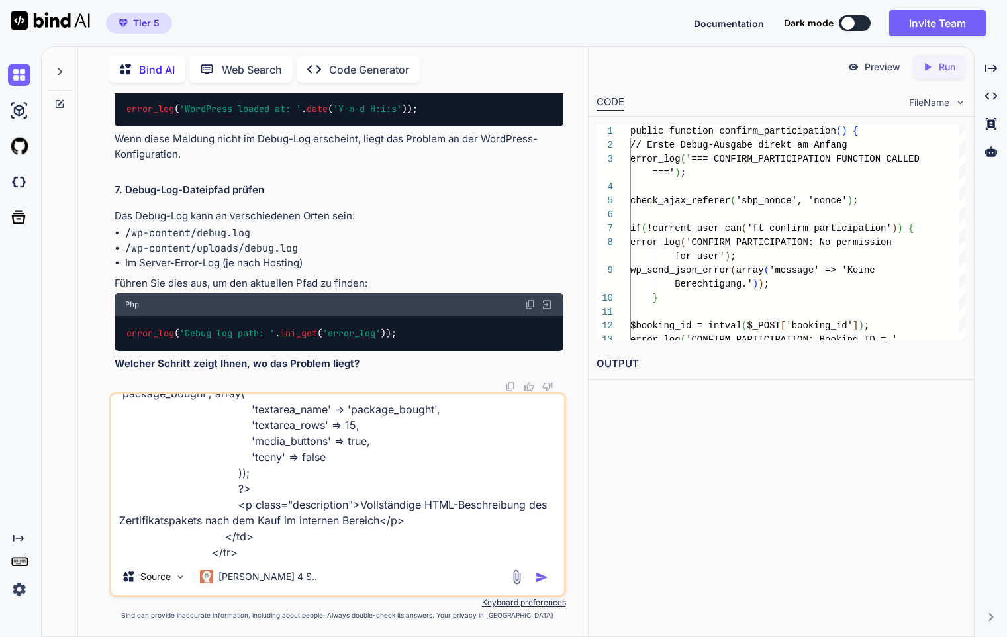
click at [269, 553] on textarea "Neues Problem: Ich habe eine Option-Seite im WP-Admin mit diesem Code: <tr> <th…" at bounding box center [337, 476] width 452 height 164
click at [248, 553] on textarea "Neues Problem: Ich habe eine Option-Seite im WP-Admin mit diesem Code: <tr> <th…" at bounding box center [337, 476] width 452 height 164
paste textarea "private function save_package_content() { if (!wp_verify_nonce($_POST['package_…"
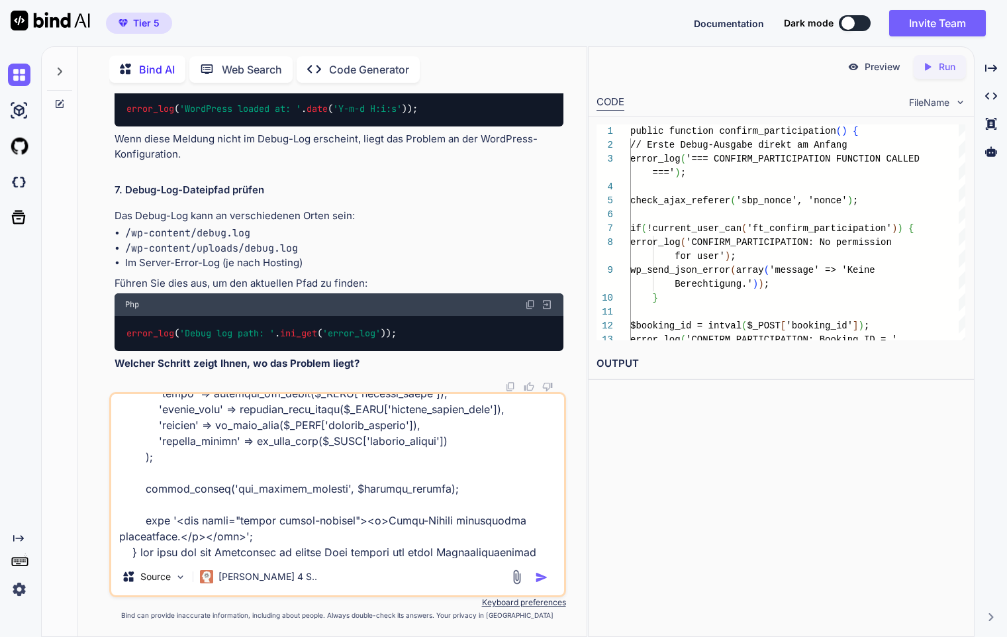
scroll to position [430, 0]
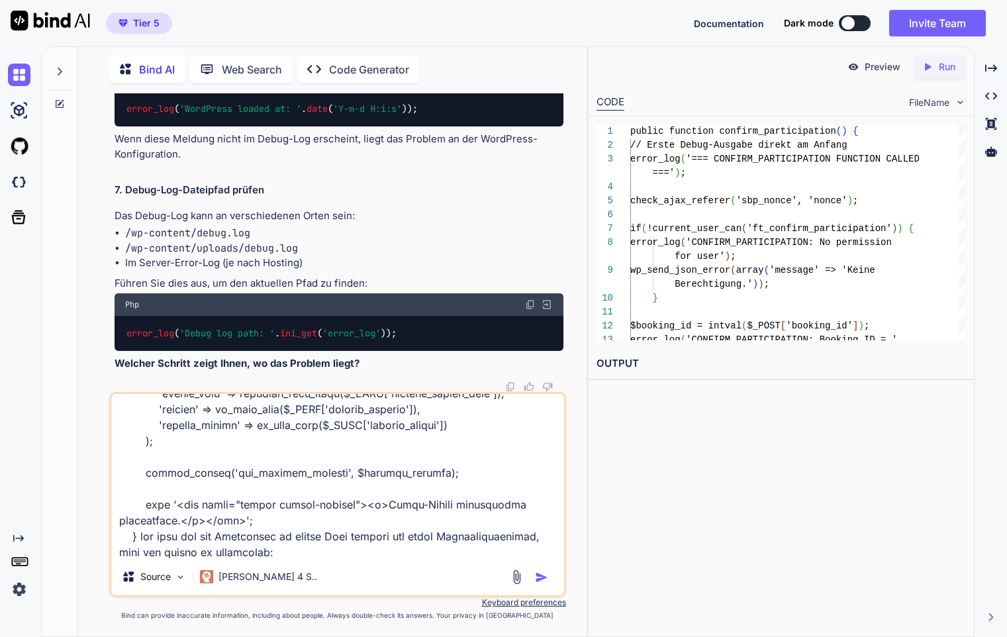
paste textarea "[download id=\"14765\"] [download id=\"14540\"]"
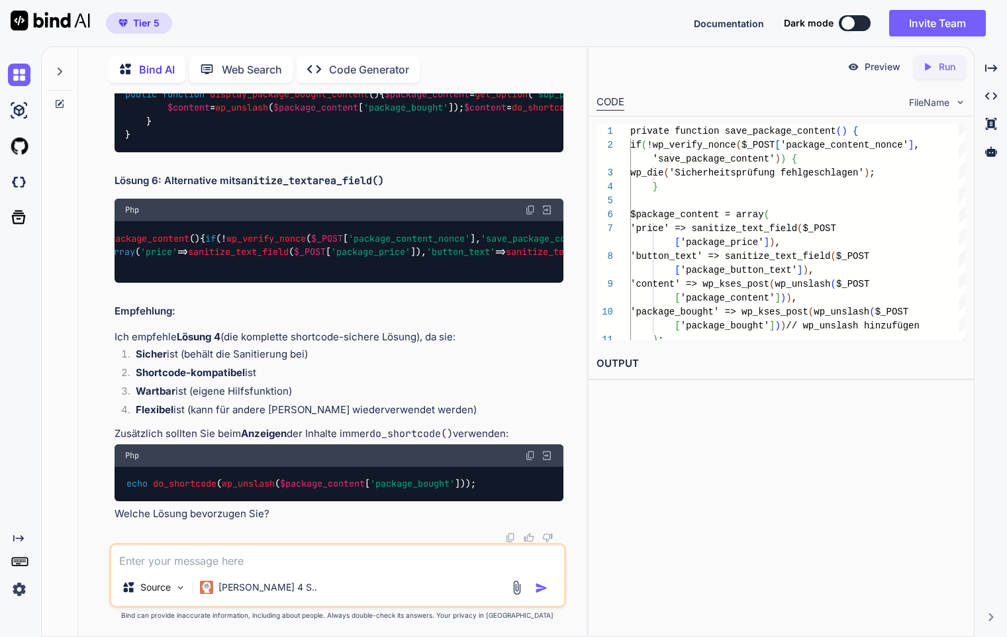
scroll to position [0, 172]
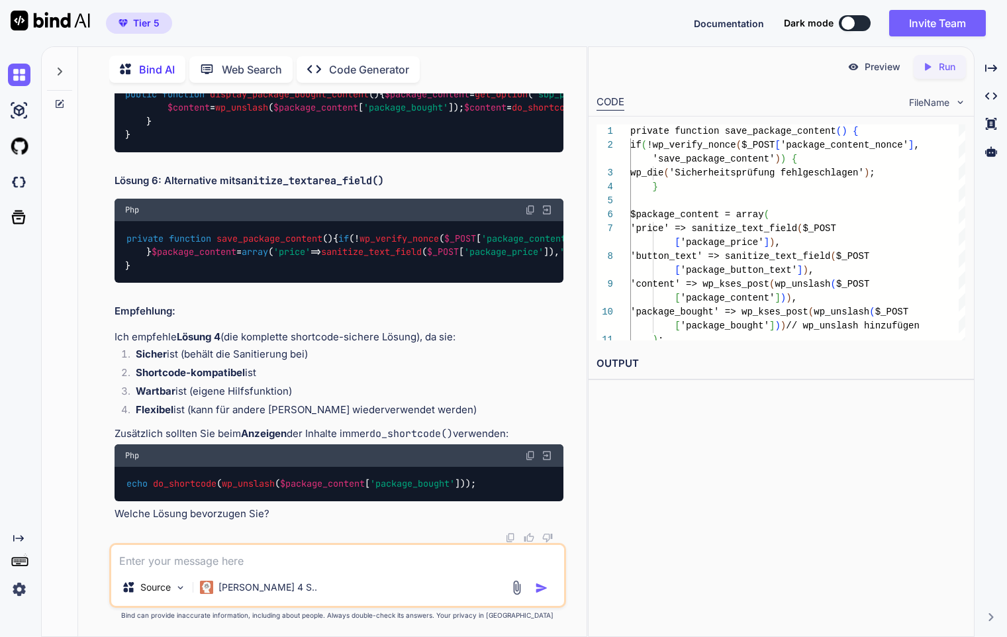
copy span "sanitize_textarea_field"
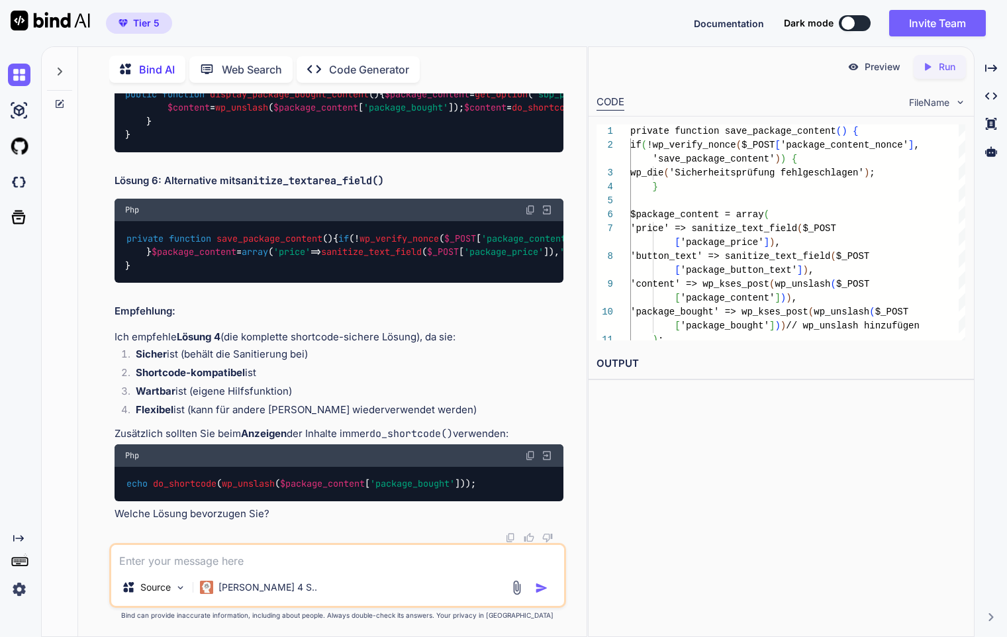
scroll to position [28088, 0]
drag, startPoint x: 240, startPoint y: 391, endPoint x: 416, endPoint y: 394, distance: 176.1
copy code "$this -> sanitize_shortcode_content"
drag, startPoint x: 276, startPoint y: 405, endPoint x: 418, endPoint y: 407, distance: 142.4
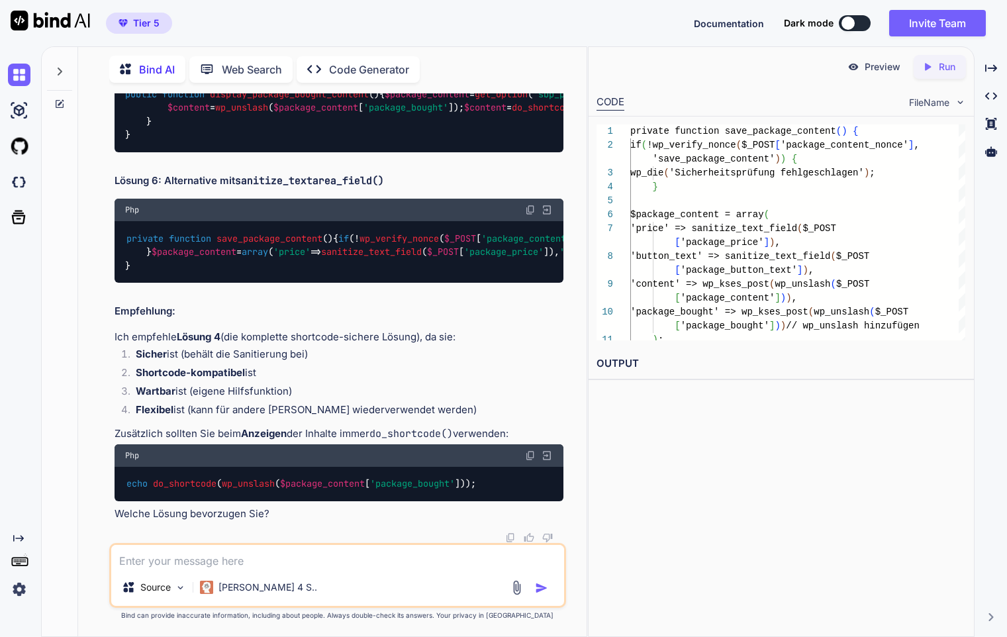
drag, startPoint x: 454, startPoint y: 406, endPoint x: 278, endPoint y: 405, distance: 175.5
copy code "$this -> sanitize_shortcode_content"
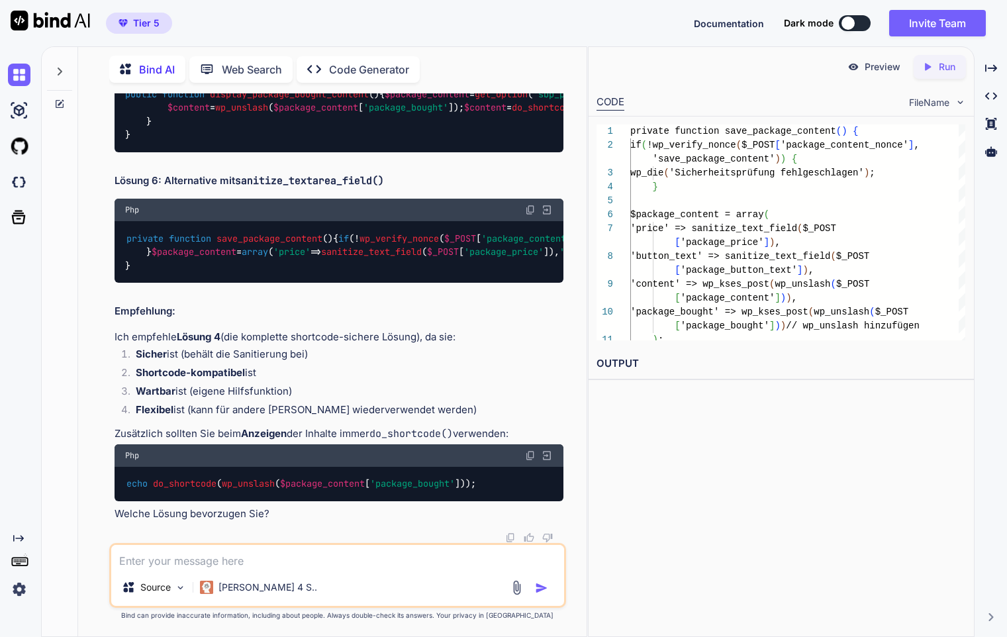
drag, startPoint x: 142, startPoint y: 301, endPoint x: 116, endPoint y: 156, distance: 147.3
copy code "/** * Sanitize content that contains shortcodes */ private function sanitize_sh…"
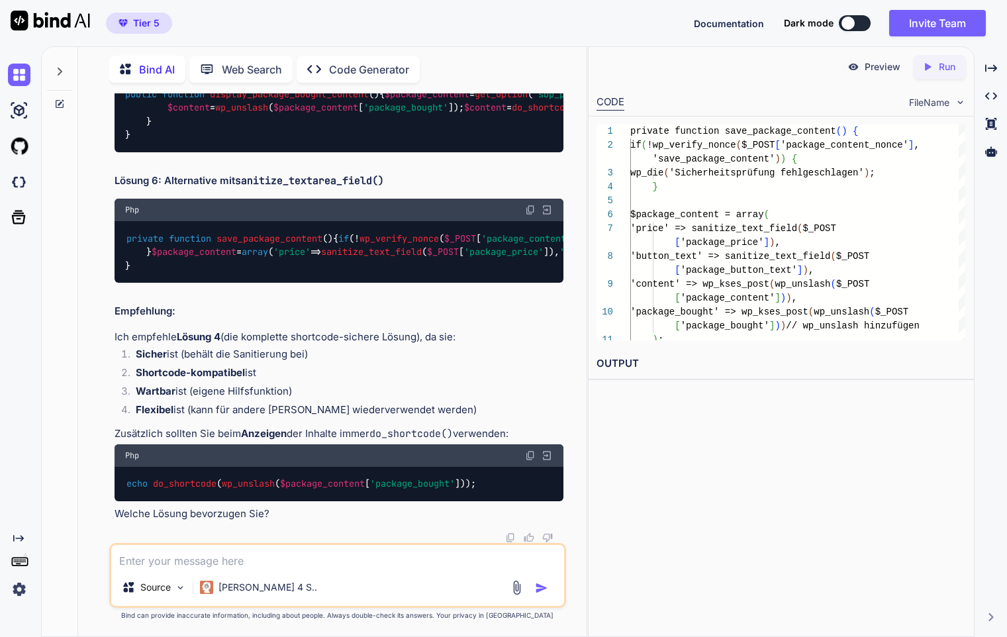
click at [246, 152] on div "// Beim Ausgeben der gespeicherten Inhalte public function display_package_boug…" at bounding box center [339, 108] width 448 height 89
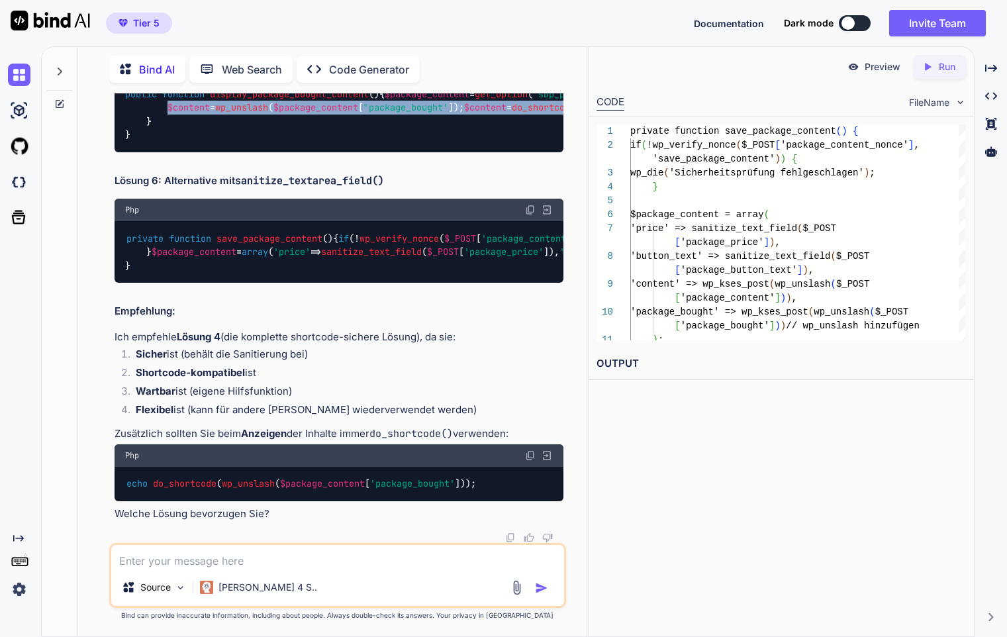
drag, startPoint x: 260, startPoint y: 316, endPoint x: 167, endPoint y: 269, distance: 103.6
click at [167, 152] on div "// Beim Ausgeben der gespeicherten Inhalte public function display_package_boug…" at bounding box center [339, 108] width 448 height 89
copy code "$content = wp_unslash ( $package_content [ 'package_bought' ]); $content = do_s…"
